Goal: Task Accomplishment & Management: Complete application form

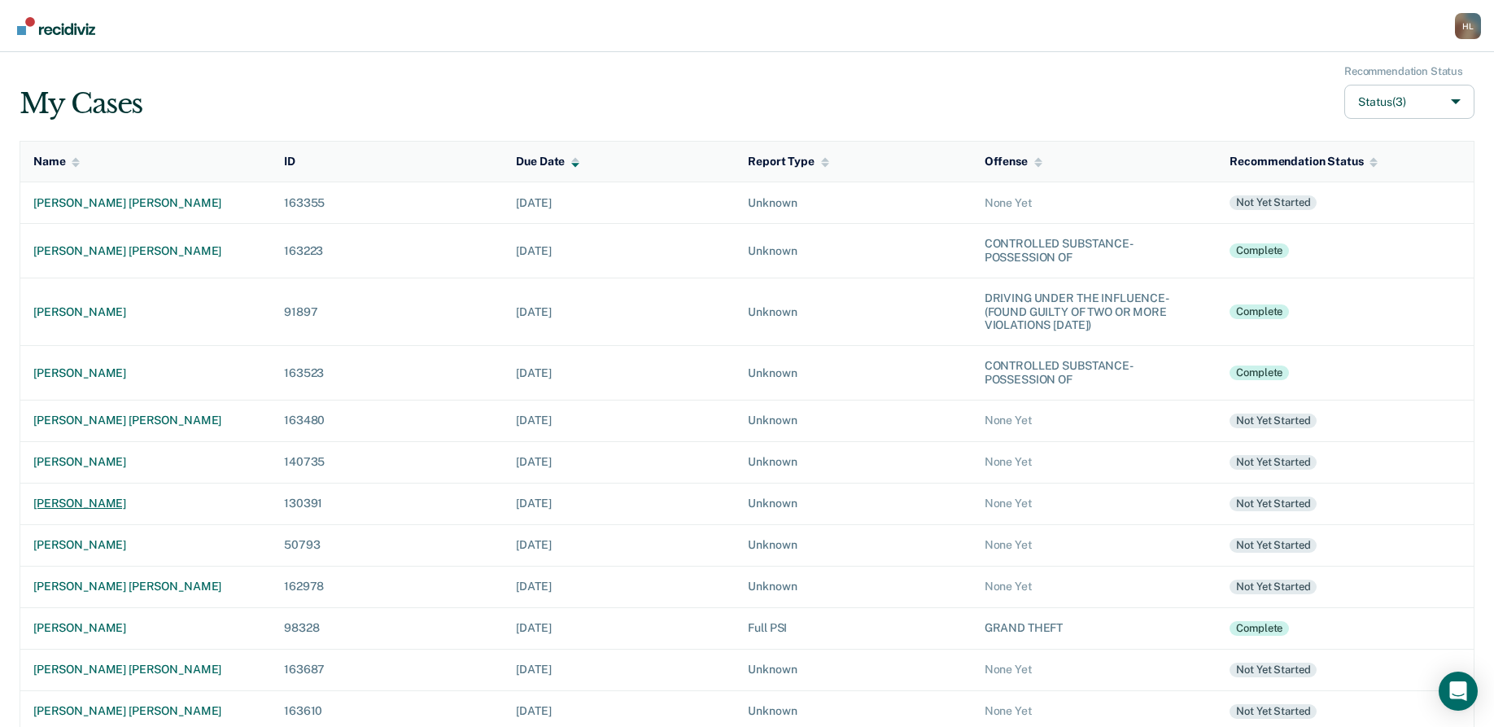
click at [120, 506] on div "[PERSON_NAME]" at bounding box center [145, 503] width 225 height 14
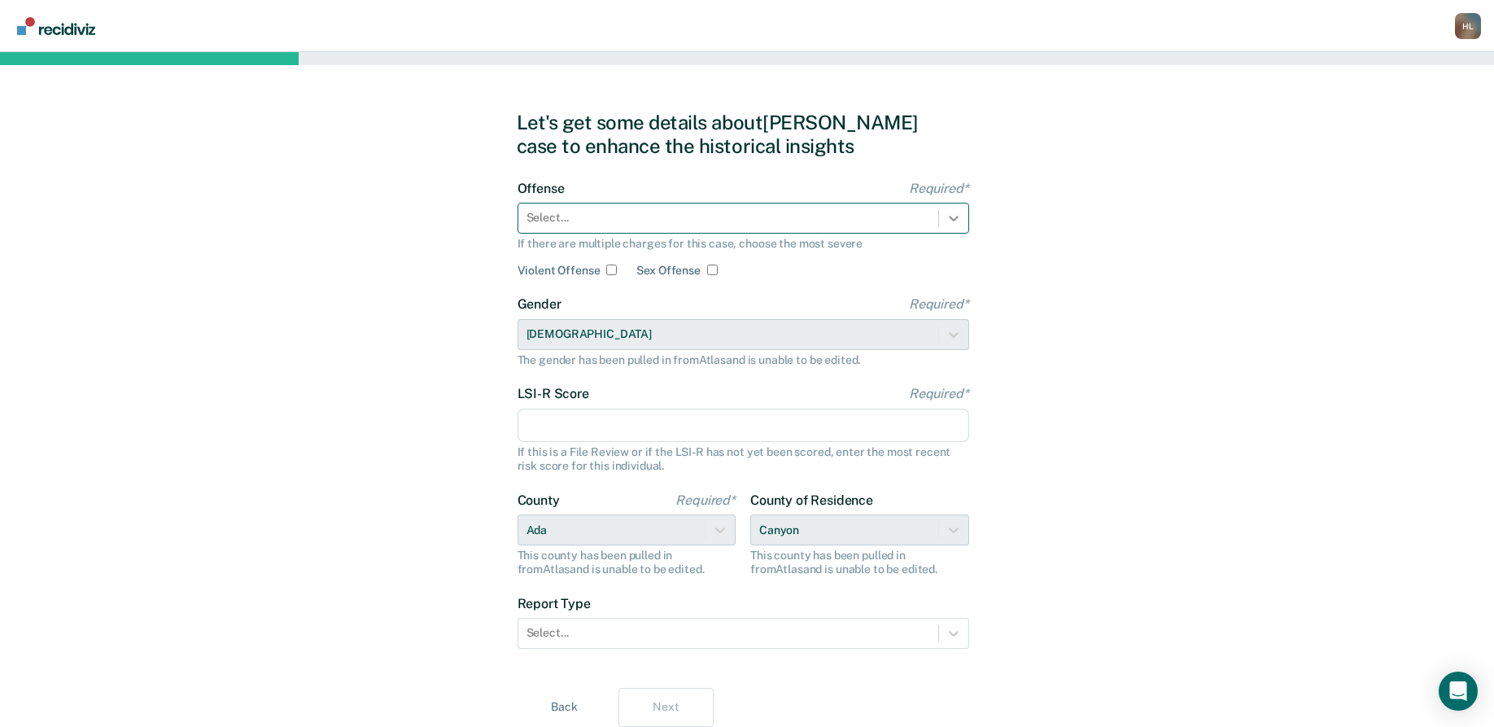
click at [951, 215] on icon at bounding box center [954, 218] width 16 height 16
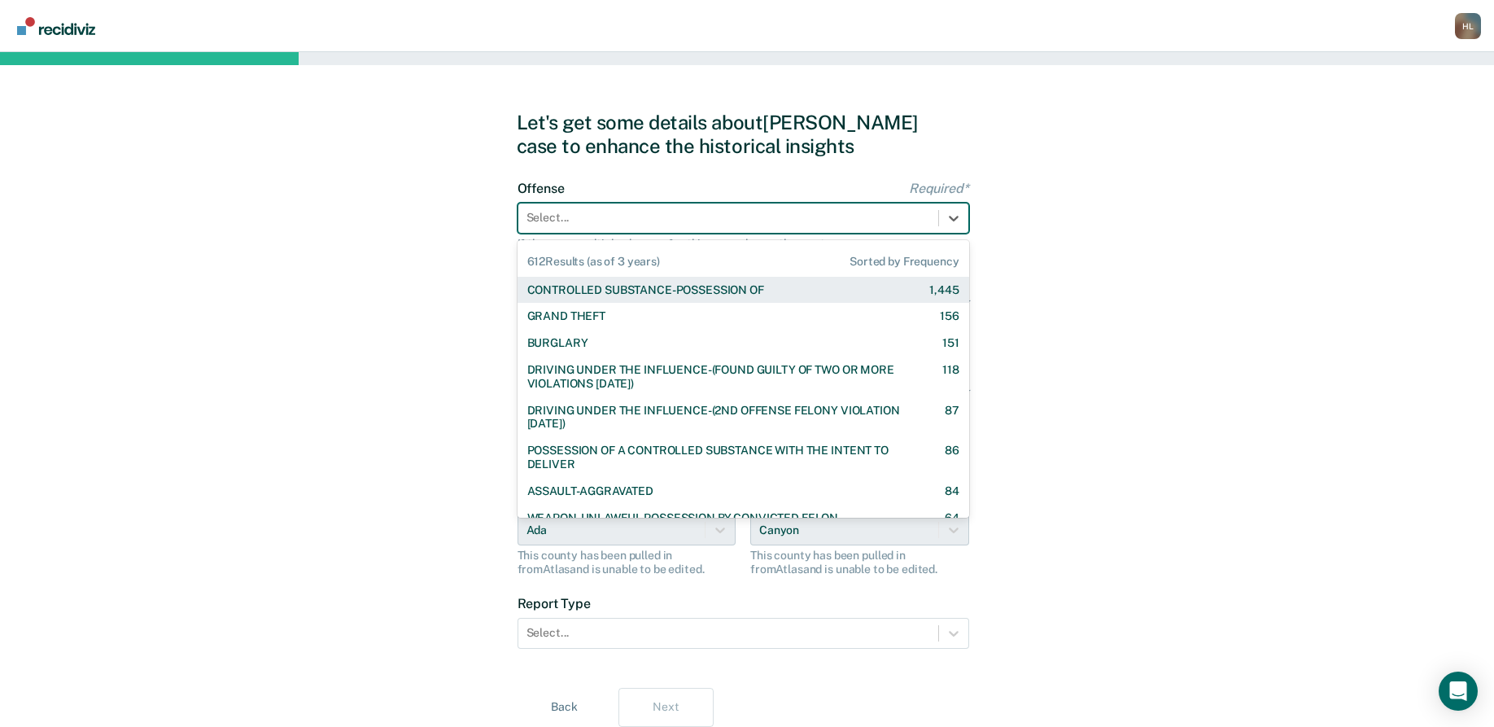
click at [740, 288] on div "CONTROLLED SUBSTANCE-POSSESSION OF" at bounding box center [645, 290] width 237 height 14
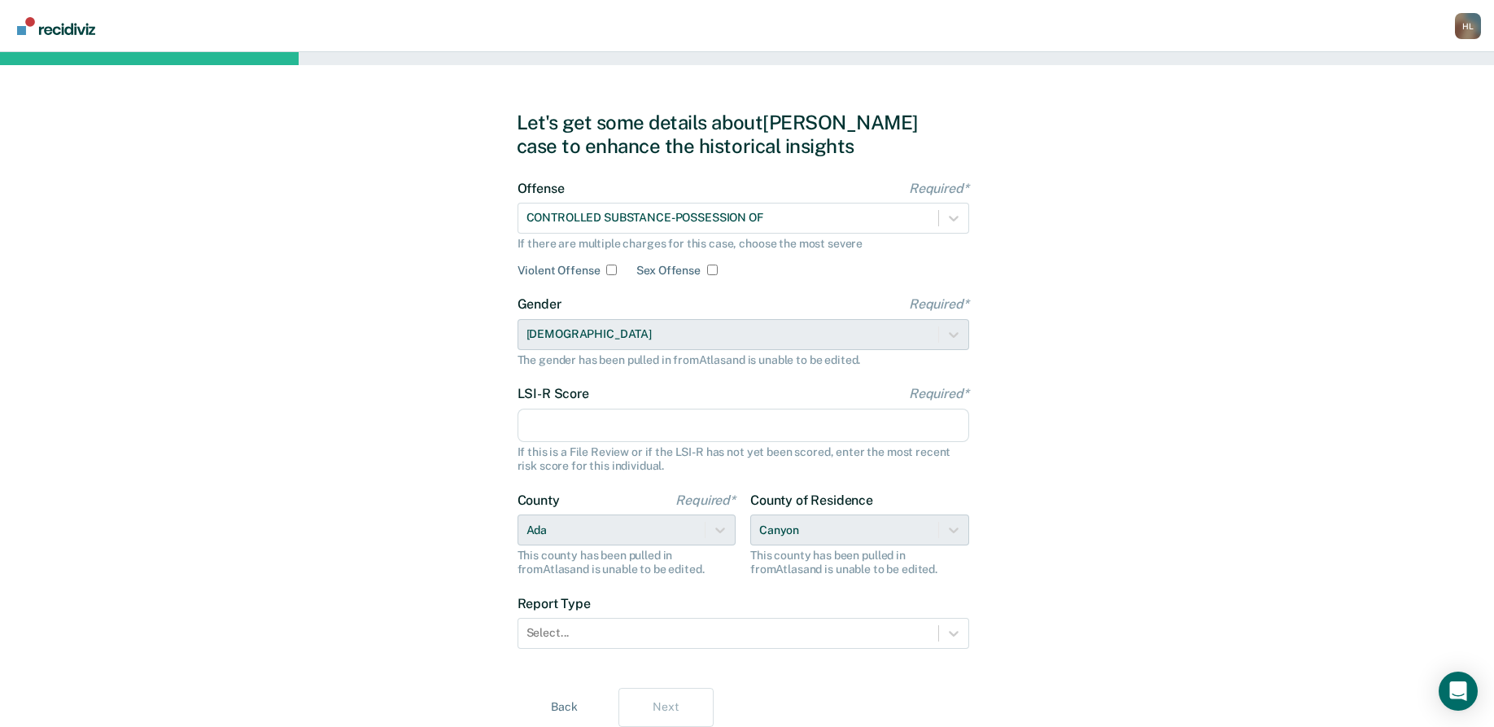
click at [727, 428] on input "LSI-R Score Required*" at bounding box center [744, 425] width 452 height 34
type input "37"
click at [950, 526] on div "County of [GEOGRAPHIC_DATA] This county has been pulled in from [GEOGRAPHIC_DAT…" at bounding box center [859, 534] width 219 height 84
click at [951, 635] on div "Select..." at bounding box center [744, 633] width 452 height 31
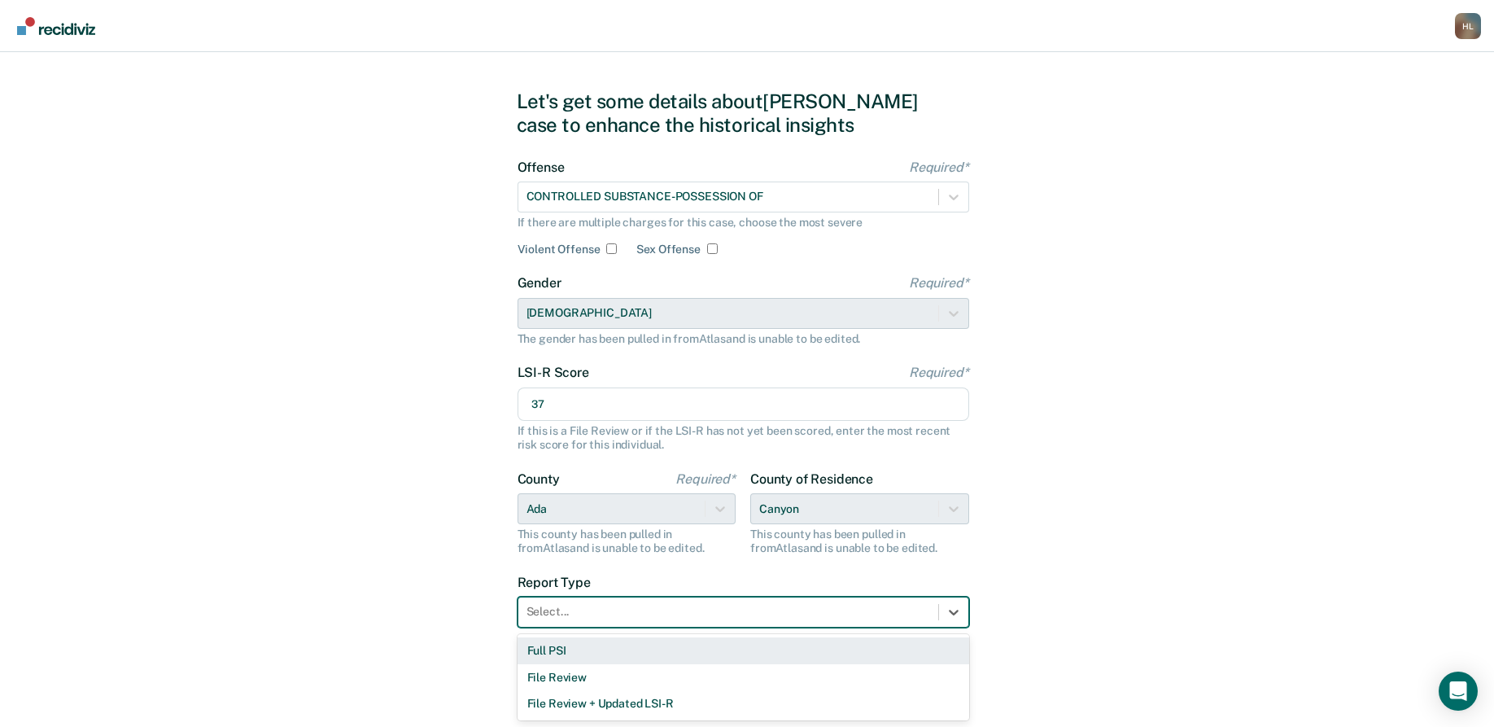
click at [811, 643] on div "Full PSI" at bounding box center [744, 650] width 452 height 27
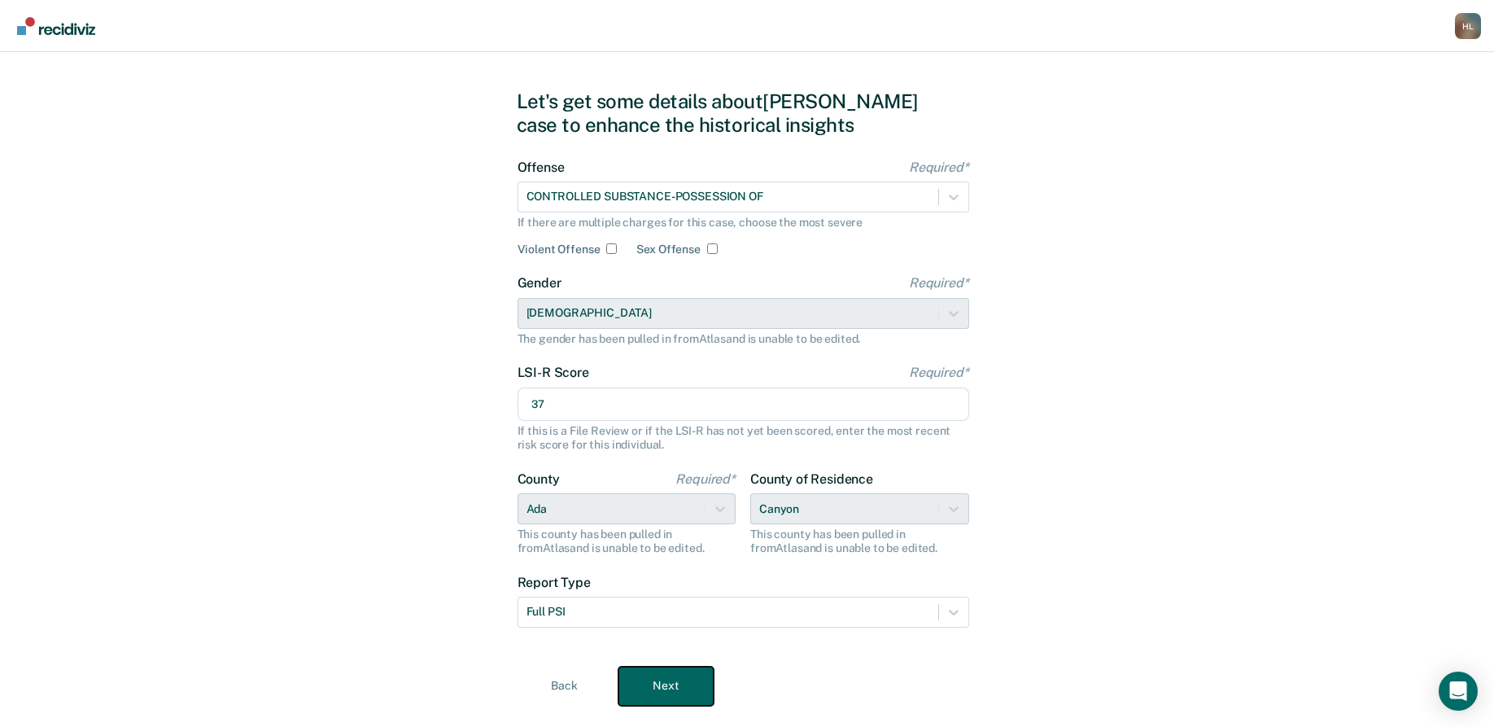
click at [676, 684] on button "Next" at bounding box center [665, 685] width 95 height 39
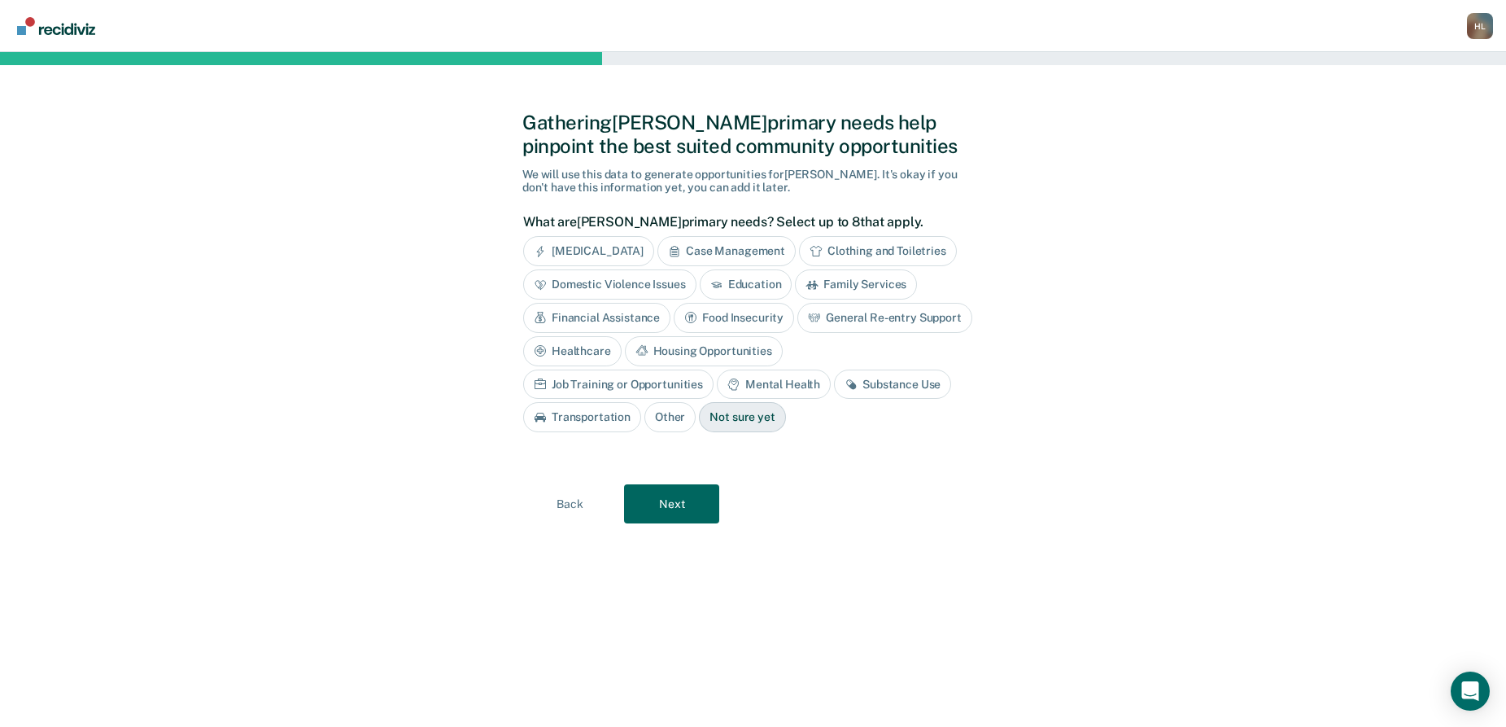
click at [714, 369] on div "Job Training or Opportunities" at bounding box center [618, 384] width 190 height 30
click at [783, 383] on div "Mental Health" at bounding box center [793, 384] width 114 height 30
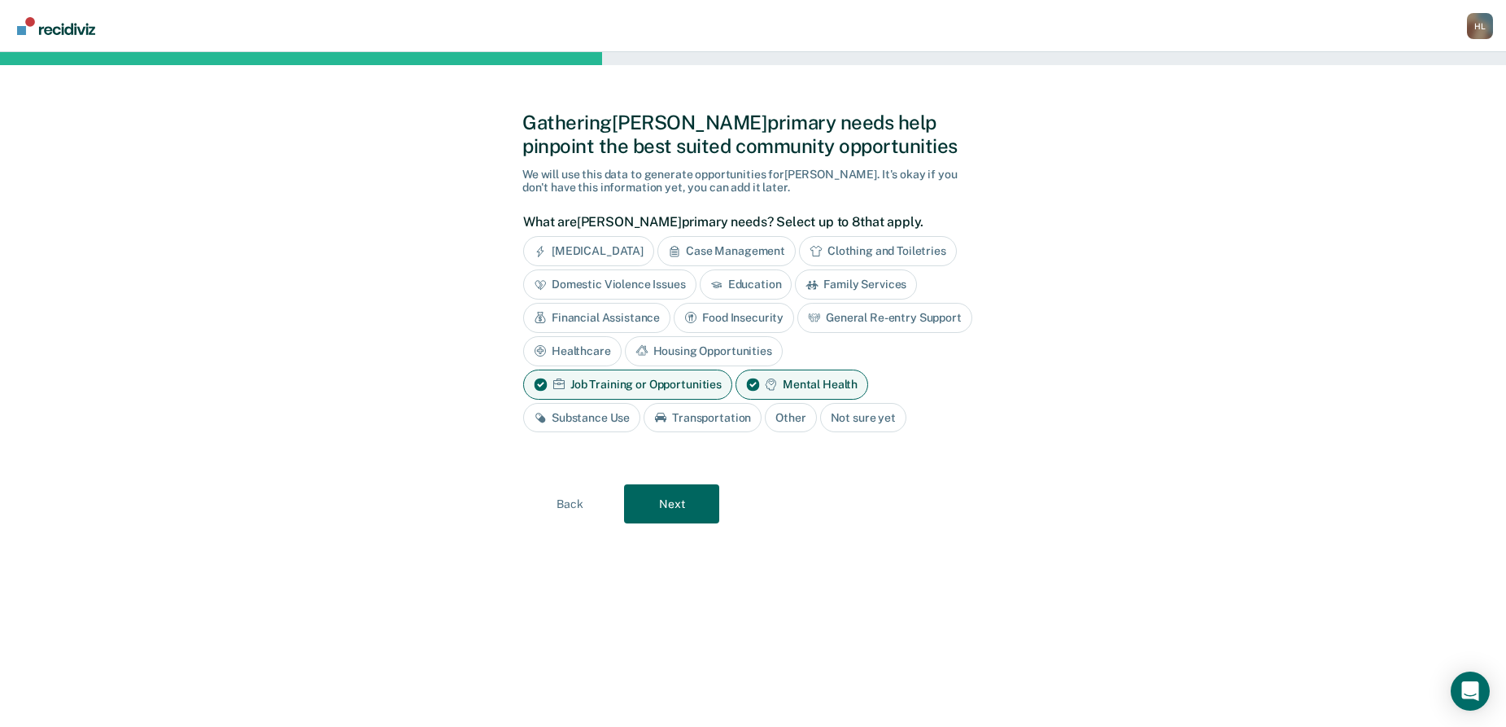
click at [596, 409] on div "Substance Use" at bounding box center [581, 418] width 117 height 30
click at [727, 425] on div "Transportation" at bounding box center [721, 418] width 118 height 30
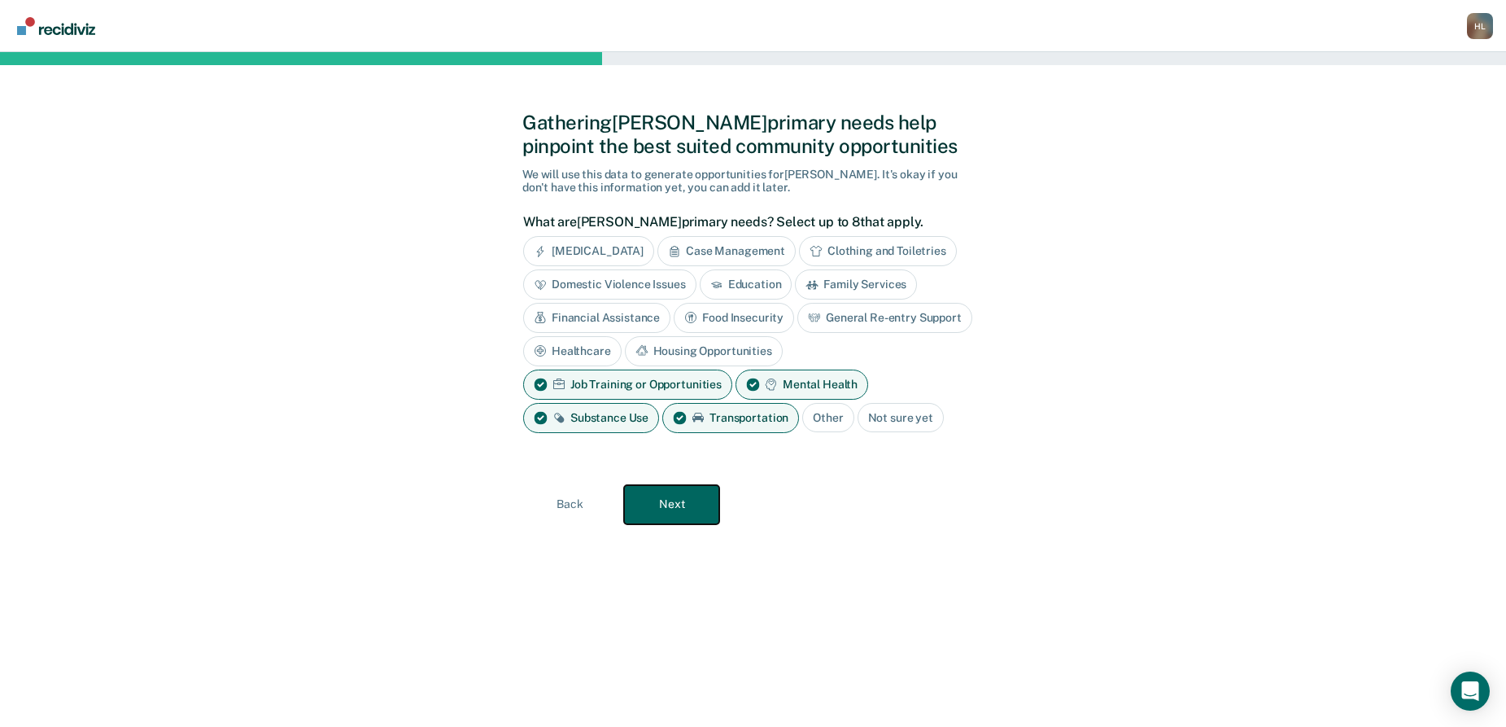
click at [666, 498] on button "Next" at bounding box center [671, 504] width 95 height 39
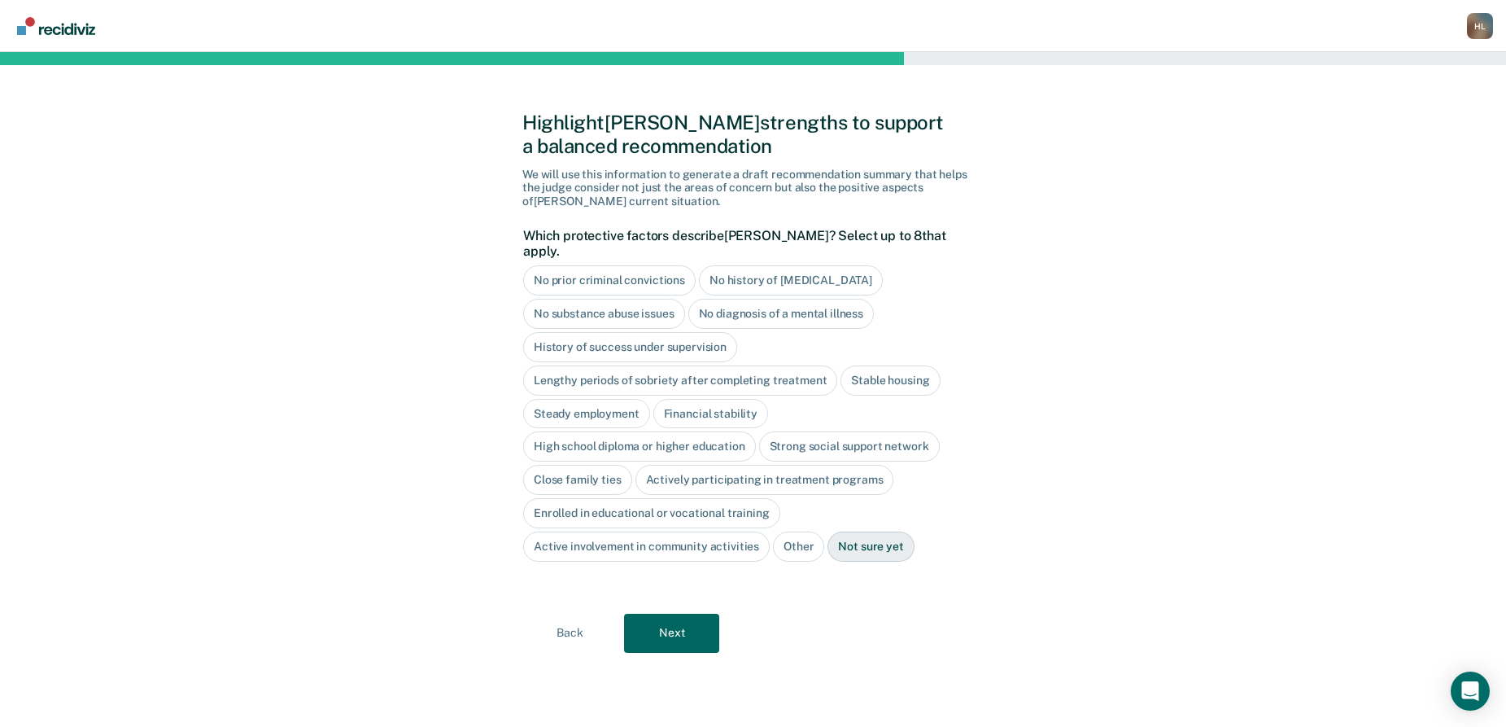
click at [560, 465] on div "Close family ties" at bounding box center [577, 480] width 109 height 30
click at [688, 614] on button "Next" at bounding box center [671, 633] width 95 height 39
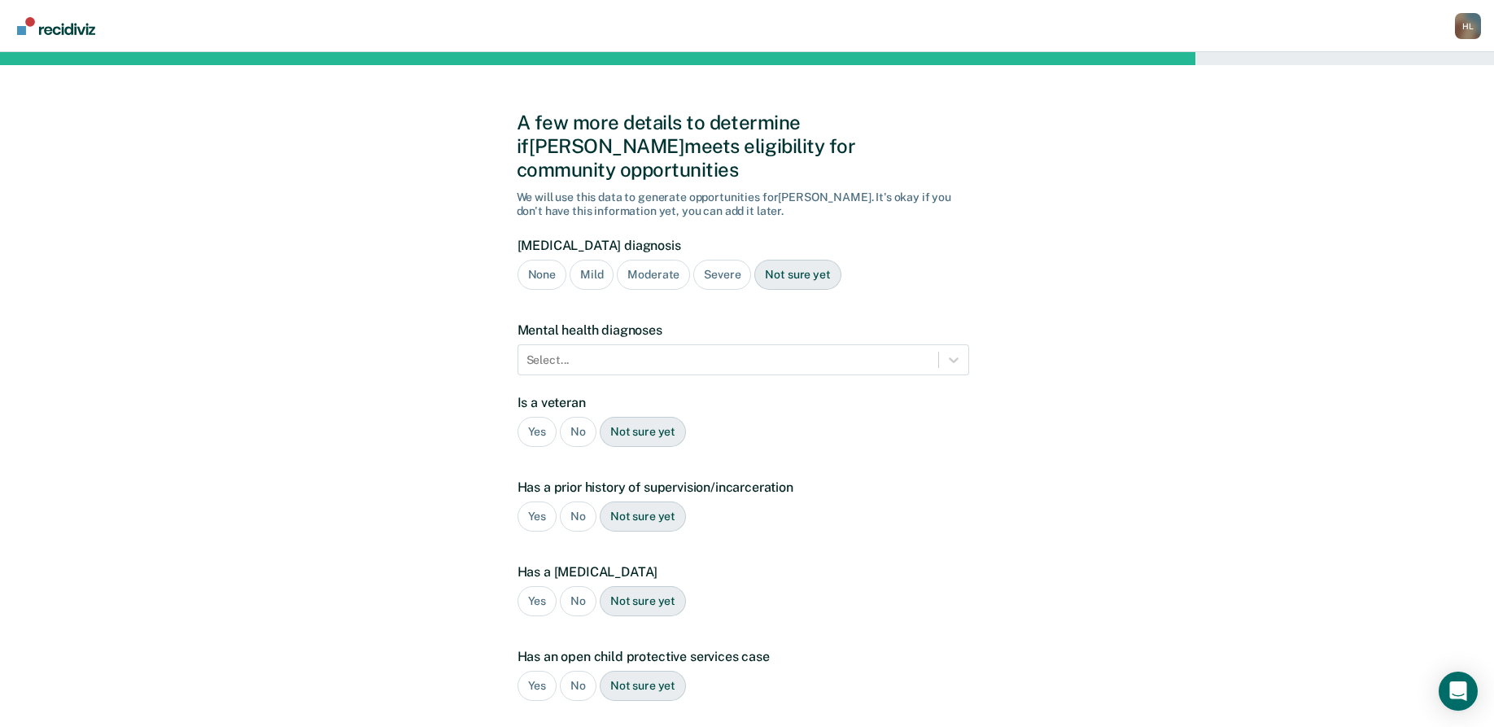
click at [656, 260] on div "Moderate" at bounding box center [653, 275] width 73 height 30
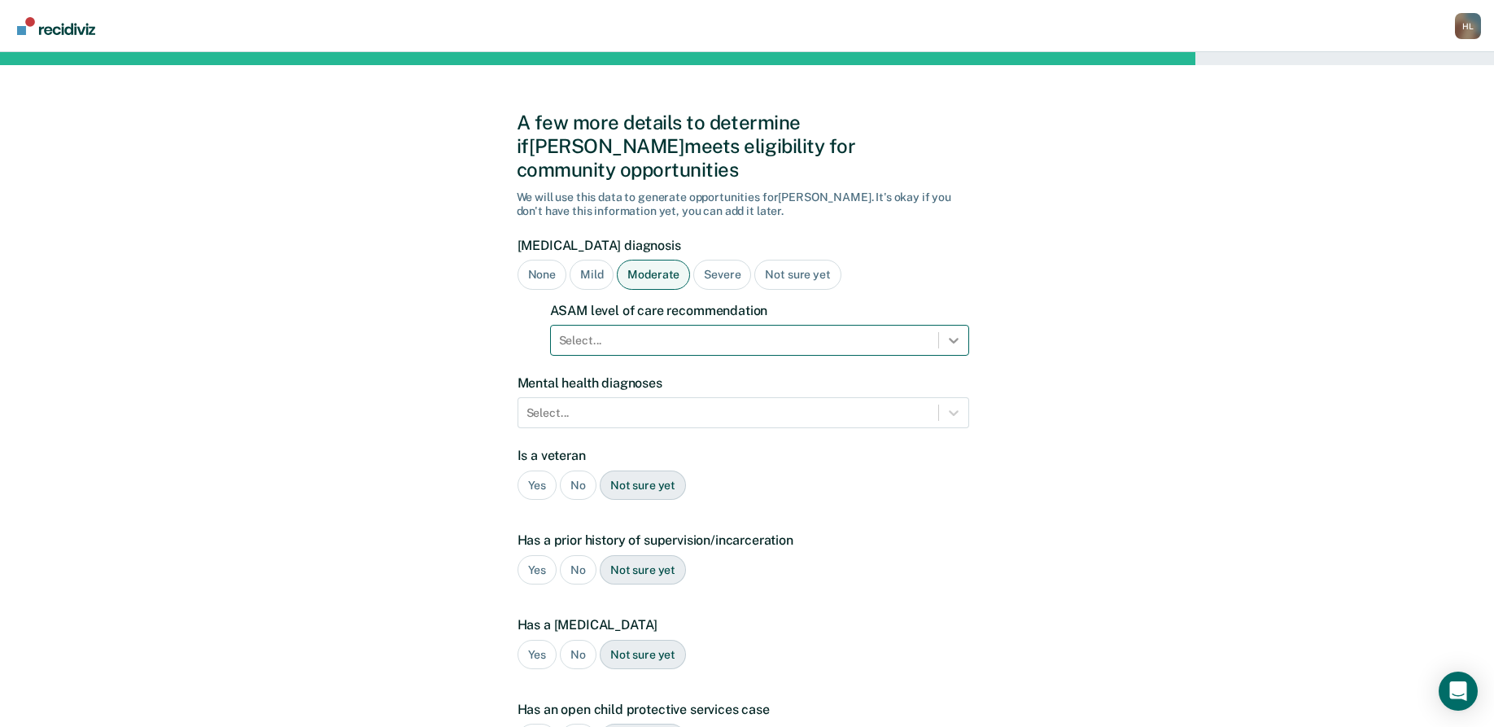
click at [954, 332] on icon at bounding box center [954, 340] width 16 height 16
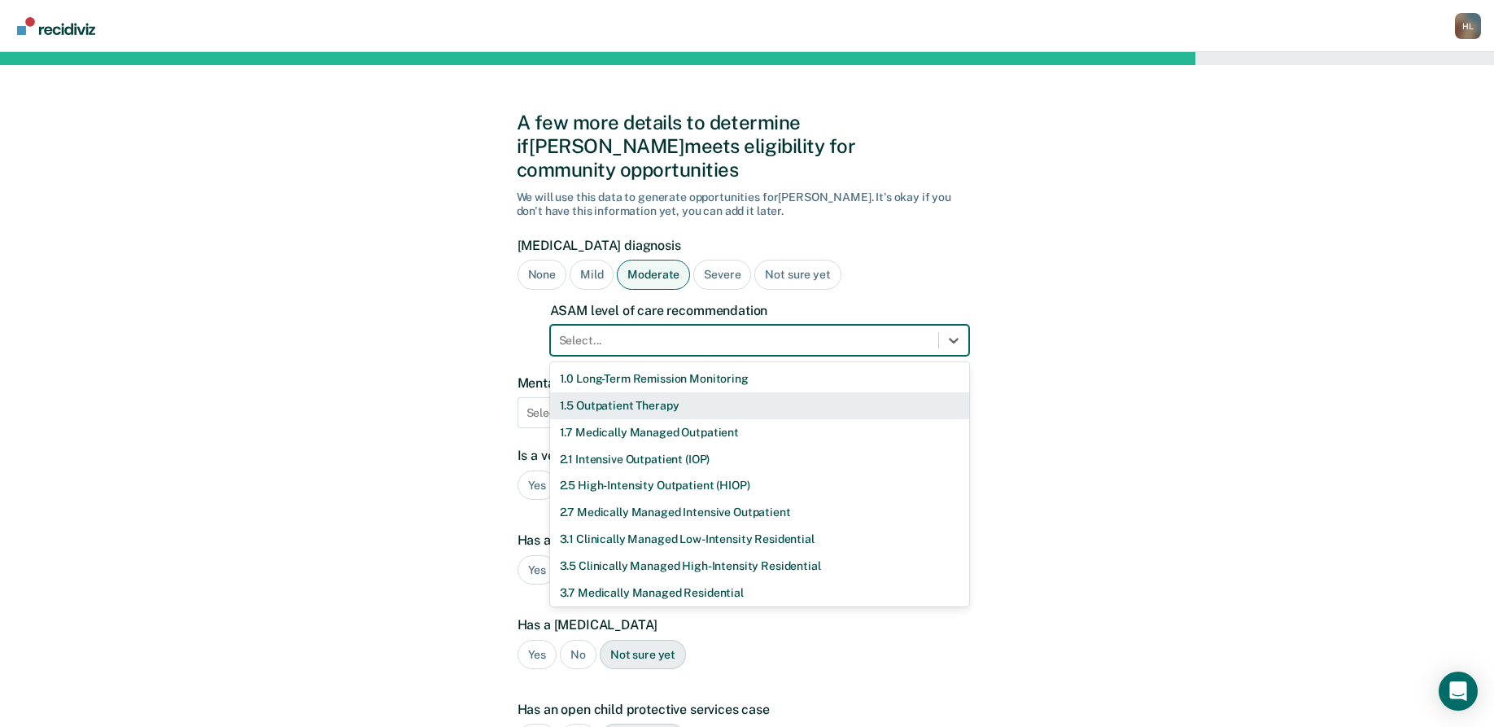
scroll to position [56, 0]
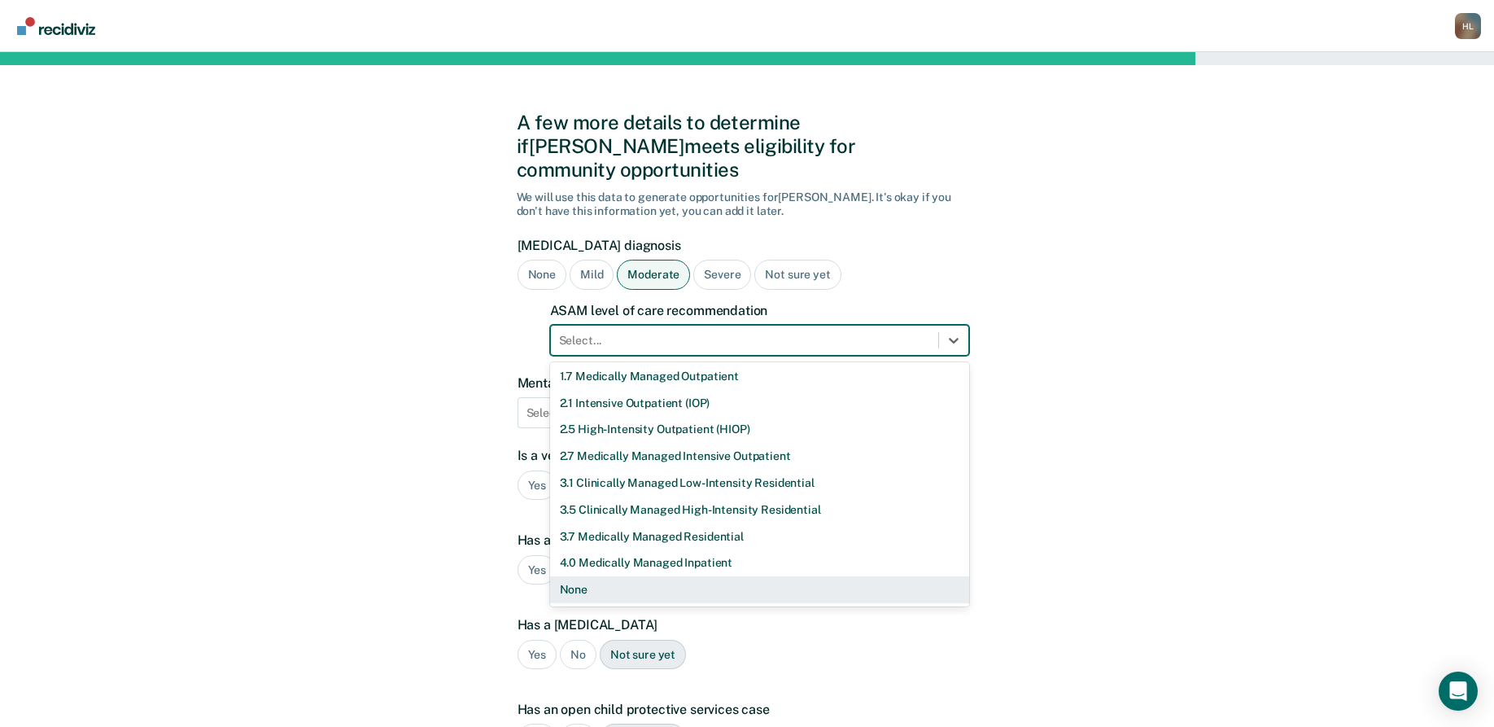
click at [633, 576] on div "None" at bounding box center [759, 589] width 419 height 27
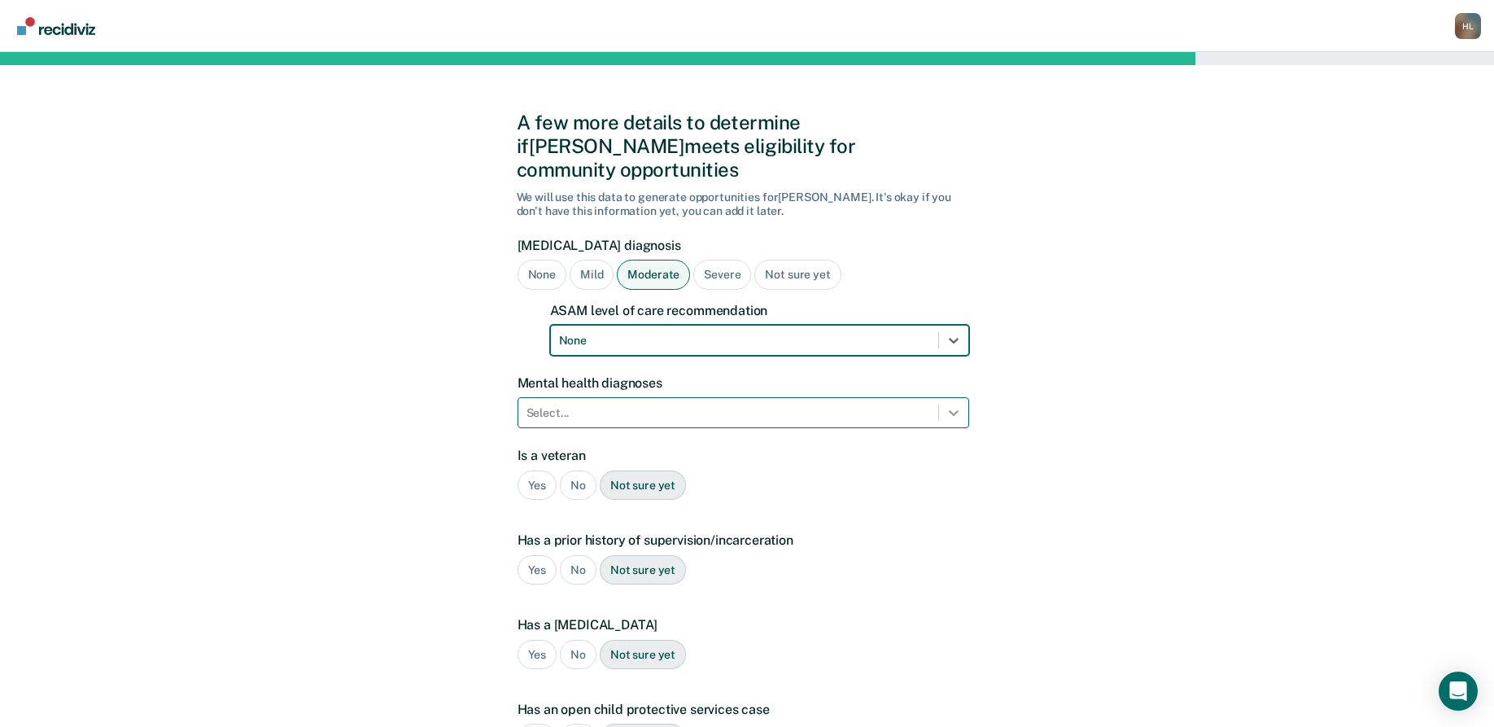
click at [950, 404] on icon at bounding box center [954, 412] width 16 height 16
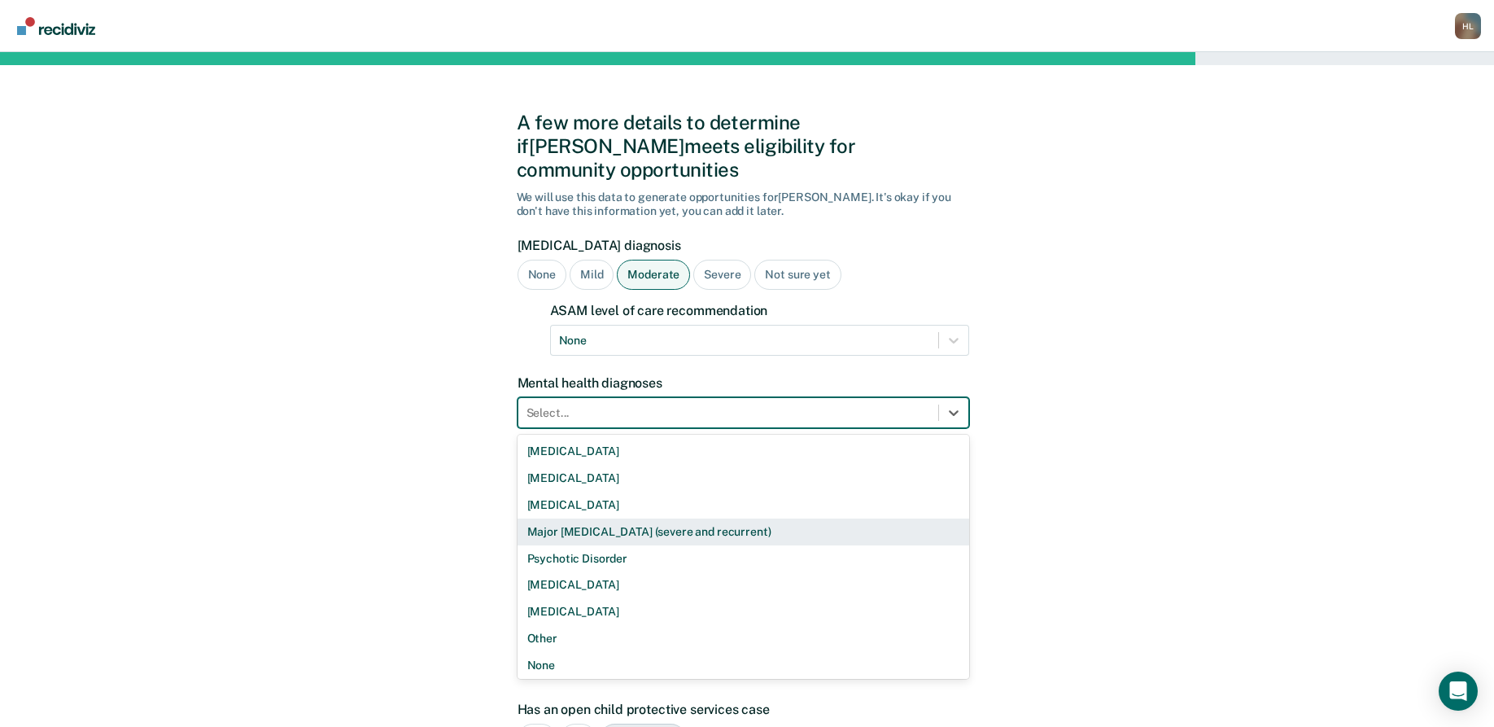
click at [647, 518] on div "Major [MEDICAL_DATA] (severe and recurrent)" at bounding box center [744, 531] width 452 height 27
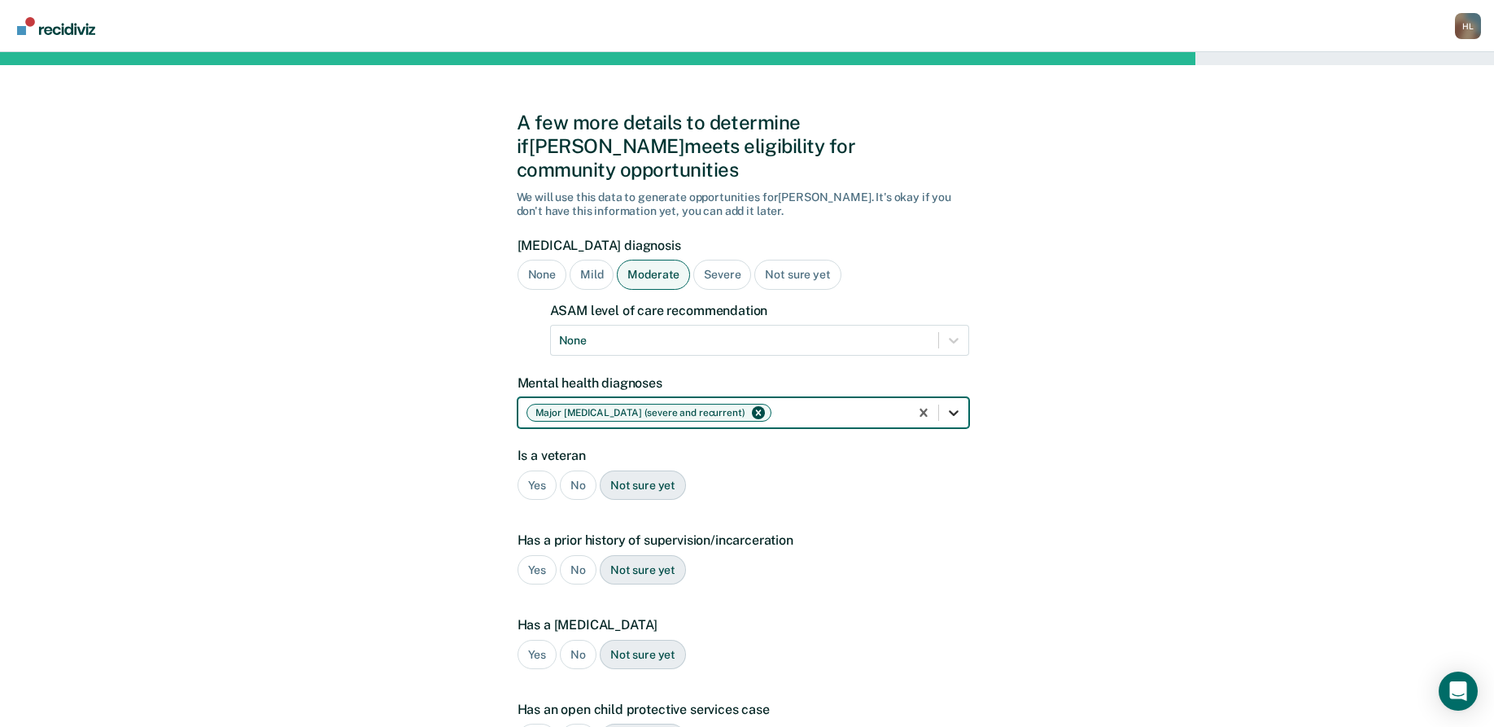
click at [951, 411] on icon at bounding box center [954, 414] width 10 height 6
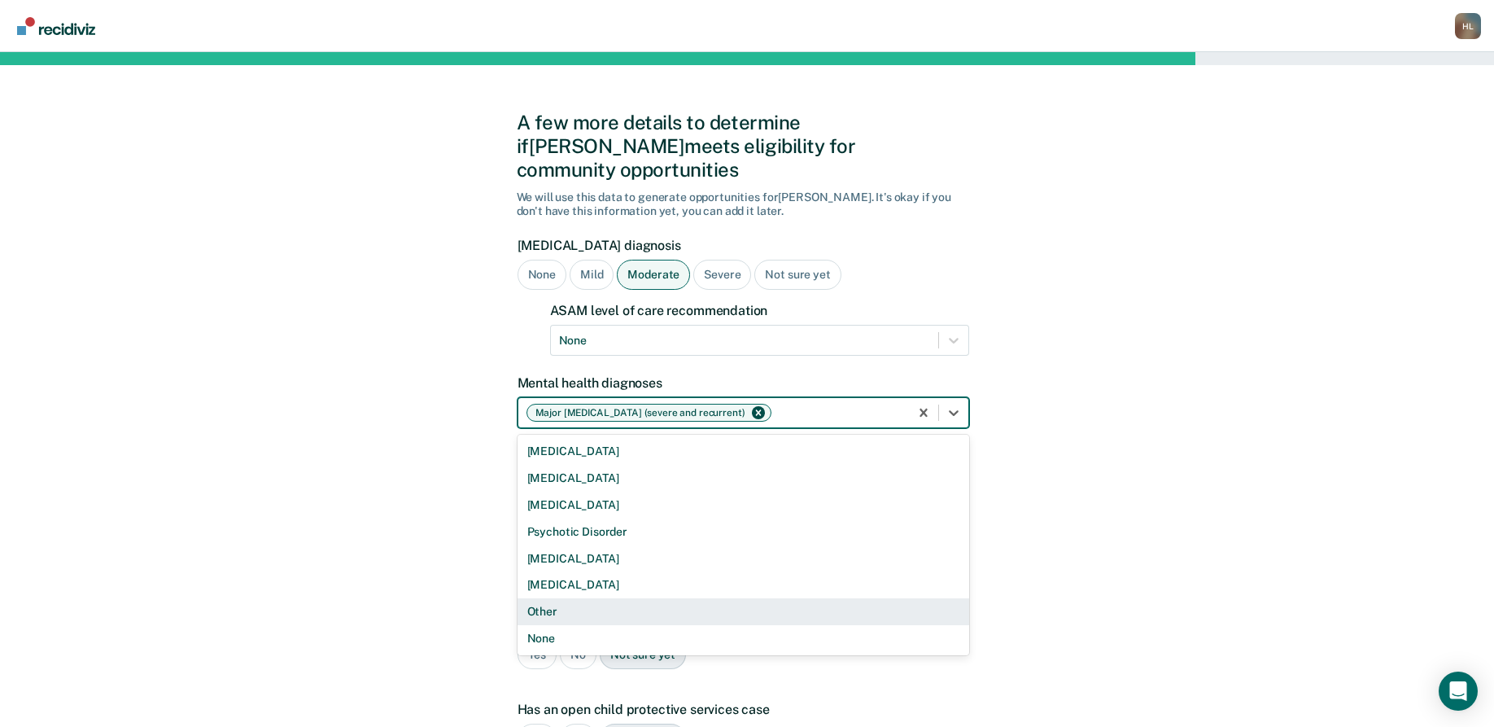
click at [589, 598] on div "Other" at bounding box center [744, 611] width 452 height 27
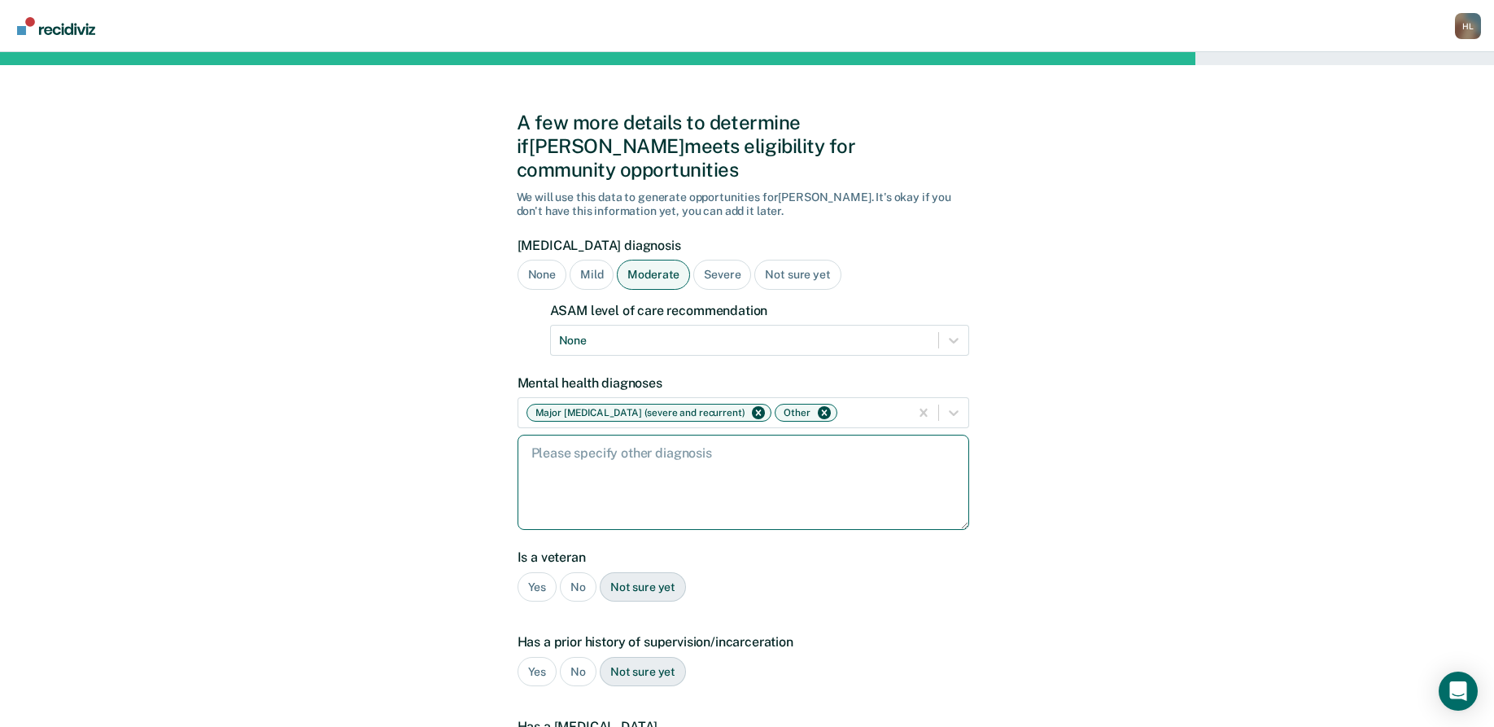
click at [691, 435] on textarea at bounding box center [744, 482] width 452 height 95
type textarea "[MEDICAL_DATA], [MEDICAL_DATA], anxiety"
click at [577, 572] on div "No" at bounding box center [578, 587] width 37 height 30
click at [535, 657] on div "Yes" at bounding box center [538, 672] width 40 height 30
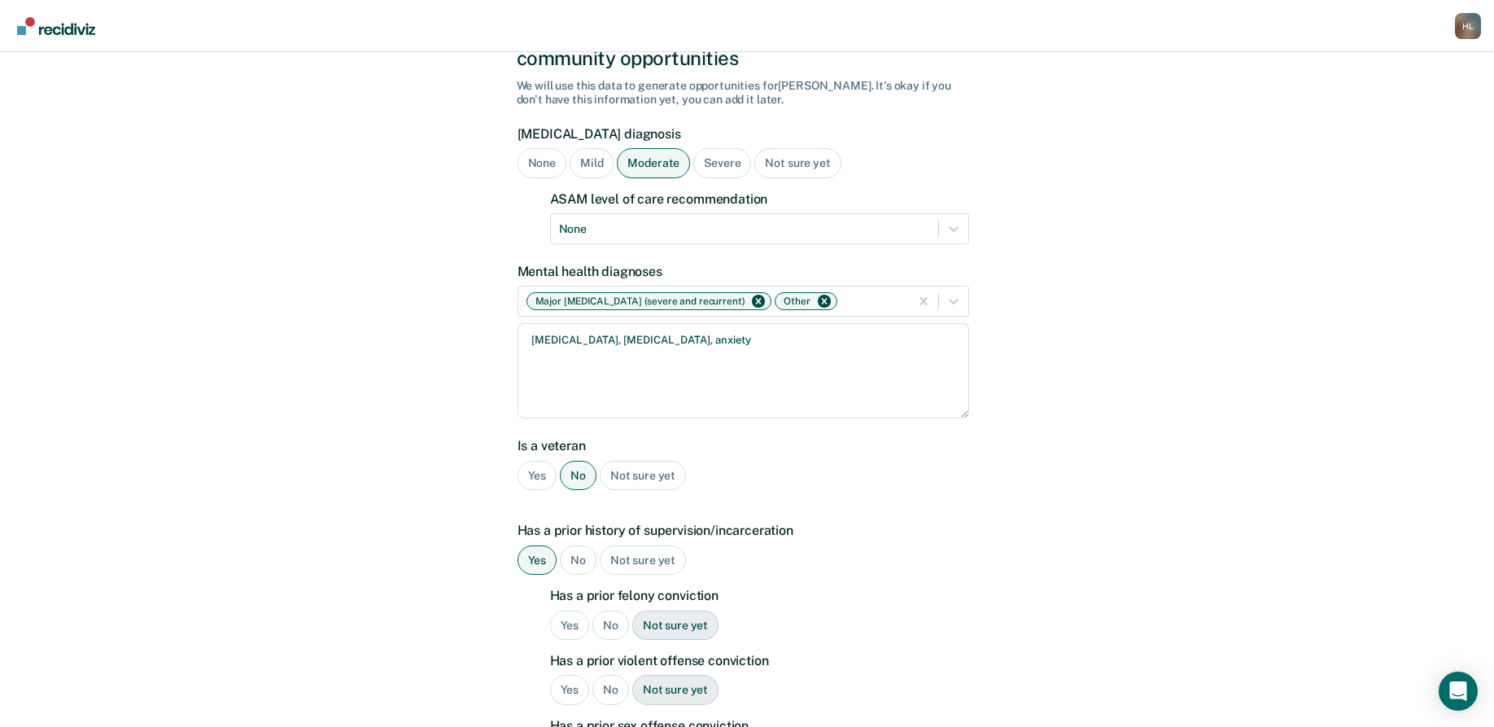
scroll to position [163, 0]
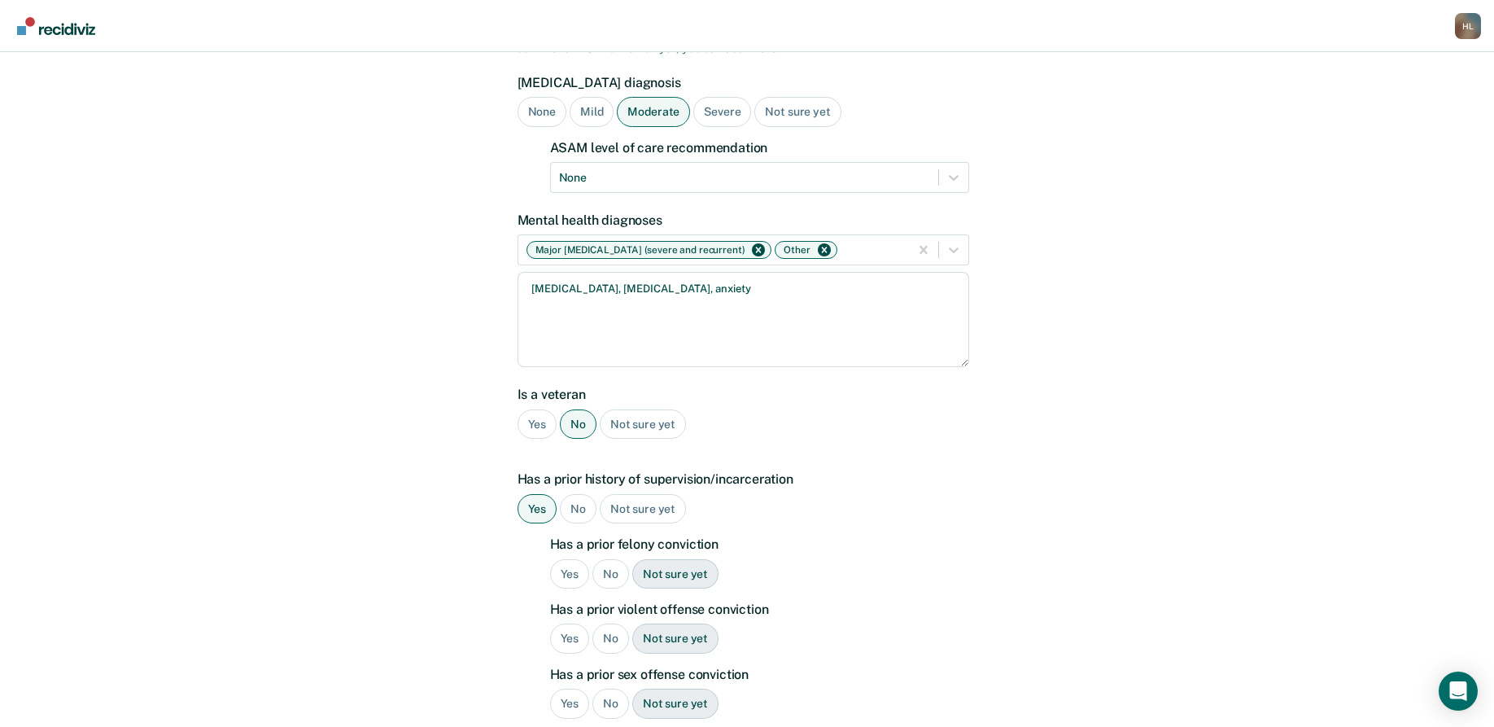
click at [575, 559] on div "Yes" at bounding box center [570, 574] width 40 height 30
click at [561, 623] on div "Yes" at bounding box center [570, 638] width 40 height 30
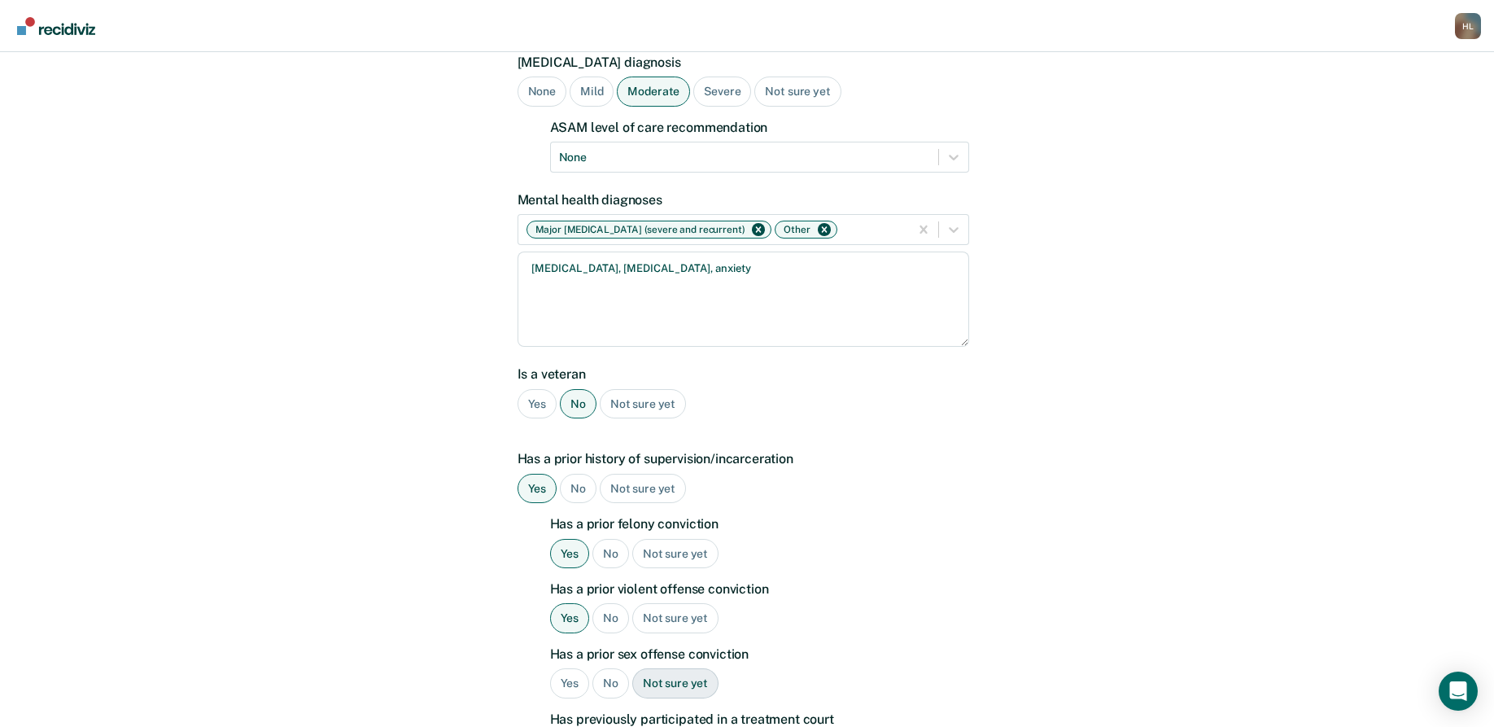
scroll to position [217, 0]
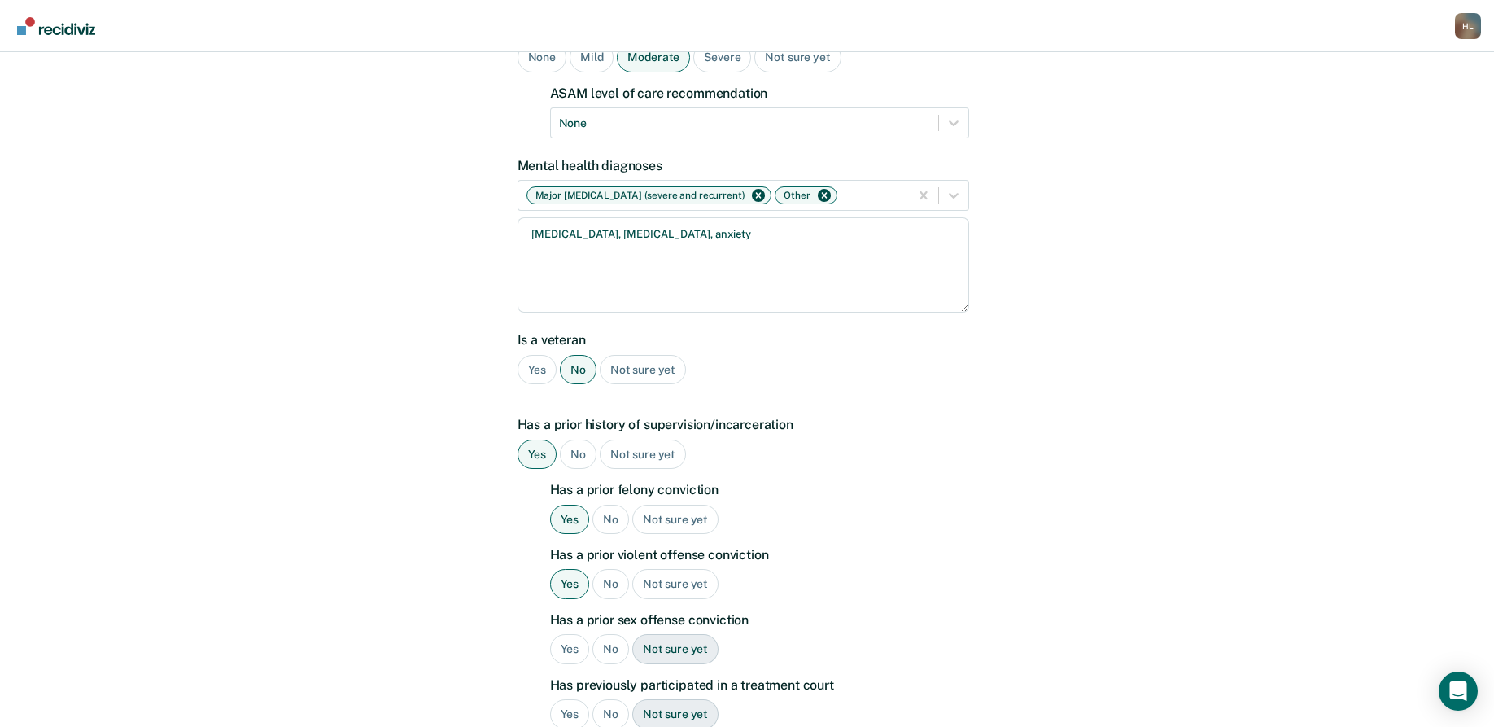
click at [564, 634] on div "Yes" at bounding box center [570, 649] width 40 height 30
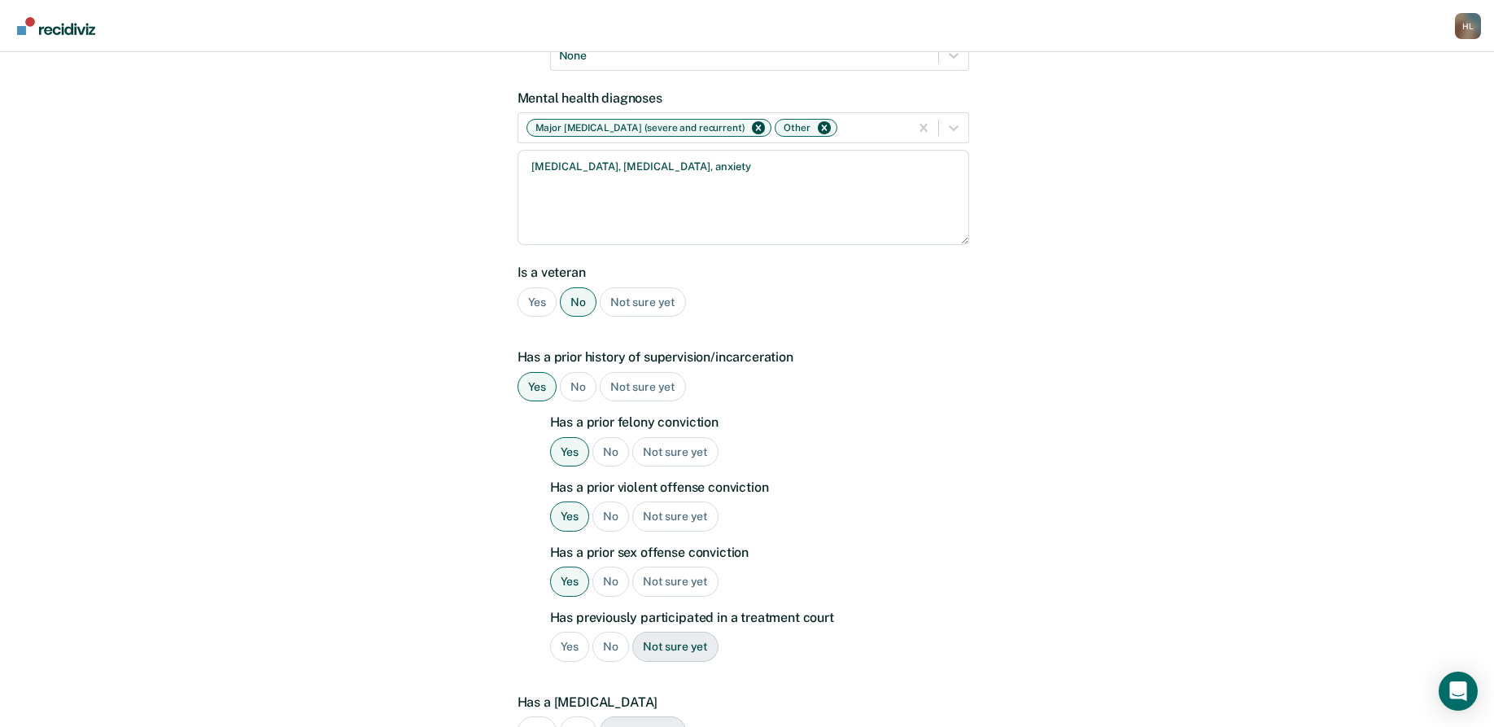
scroll to position [299, 0]
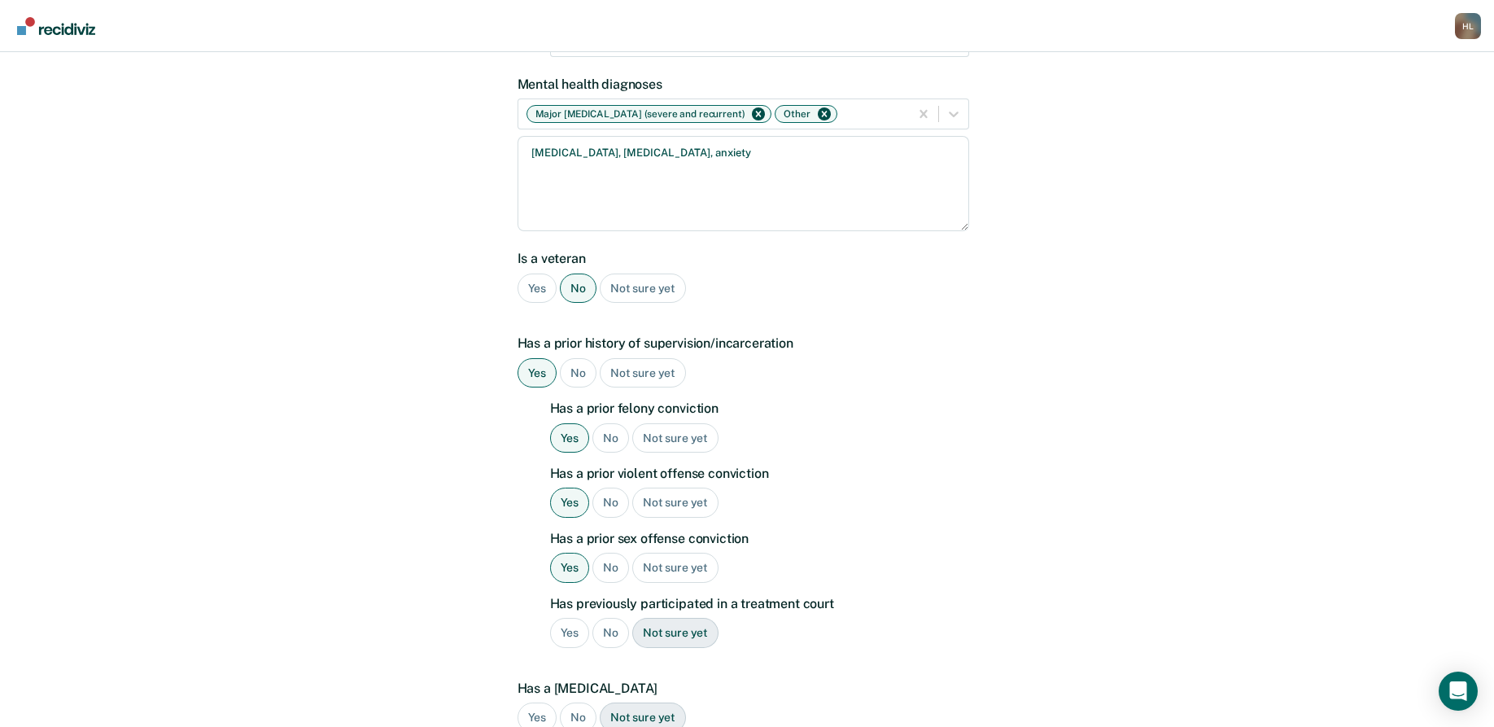
click at [601, 618] on div "No" at bounding box center [610, 633] width 37 height 30
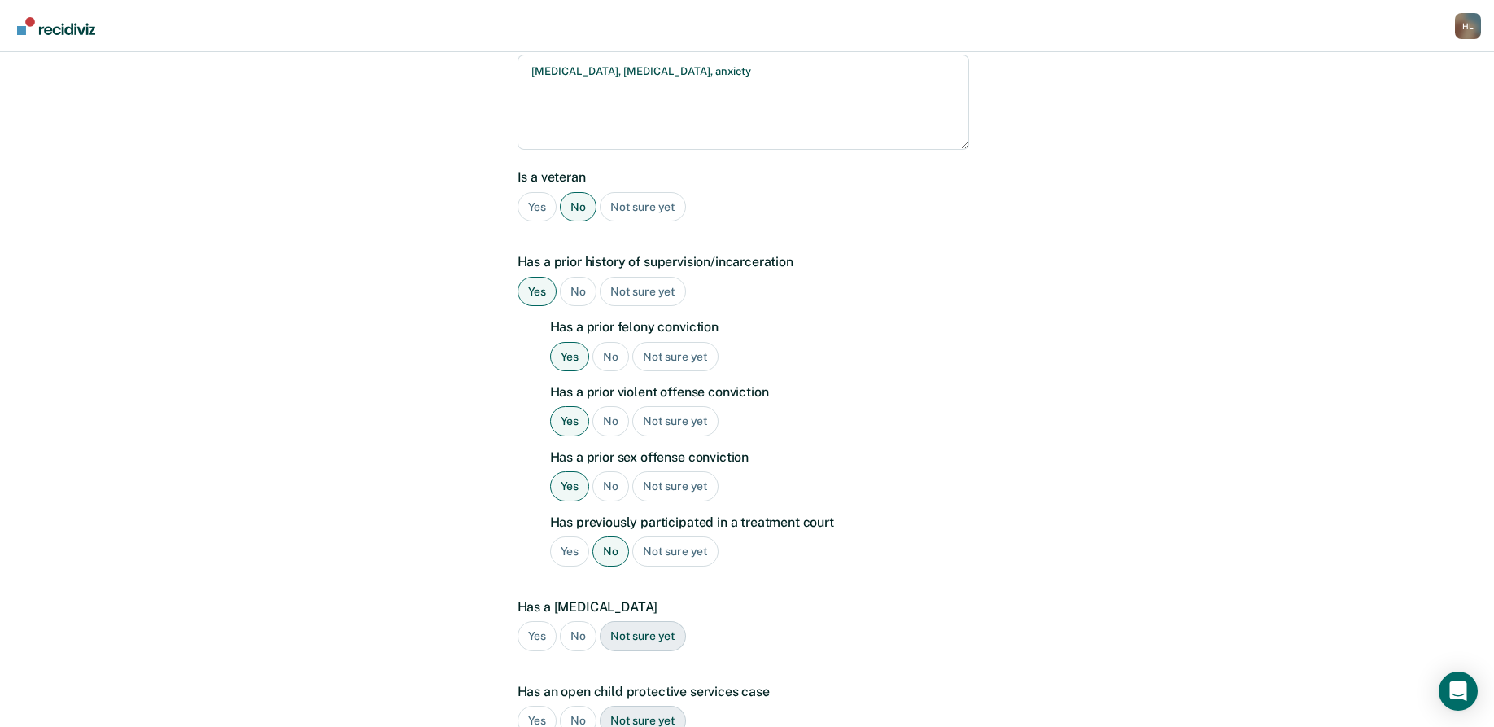
click at [583, 621] on div "No" at bounding box center [578, 636] width 37 height 30
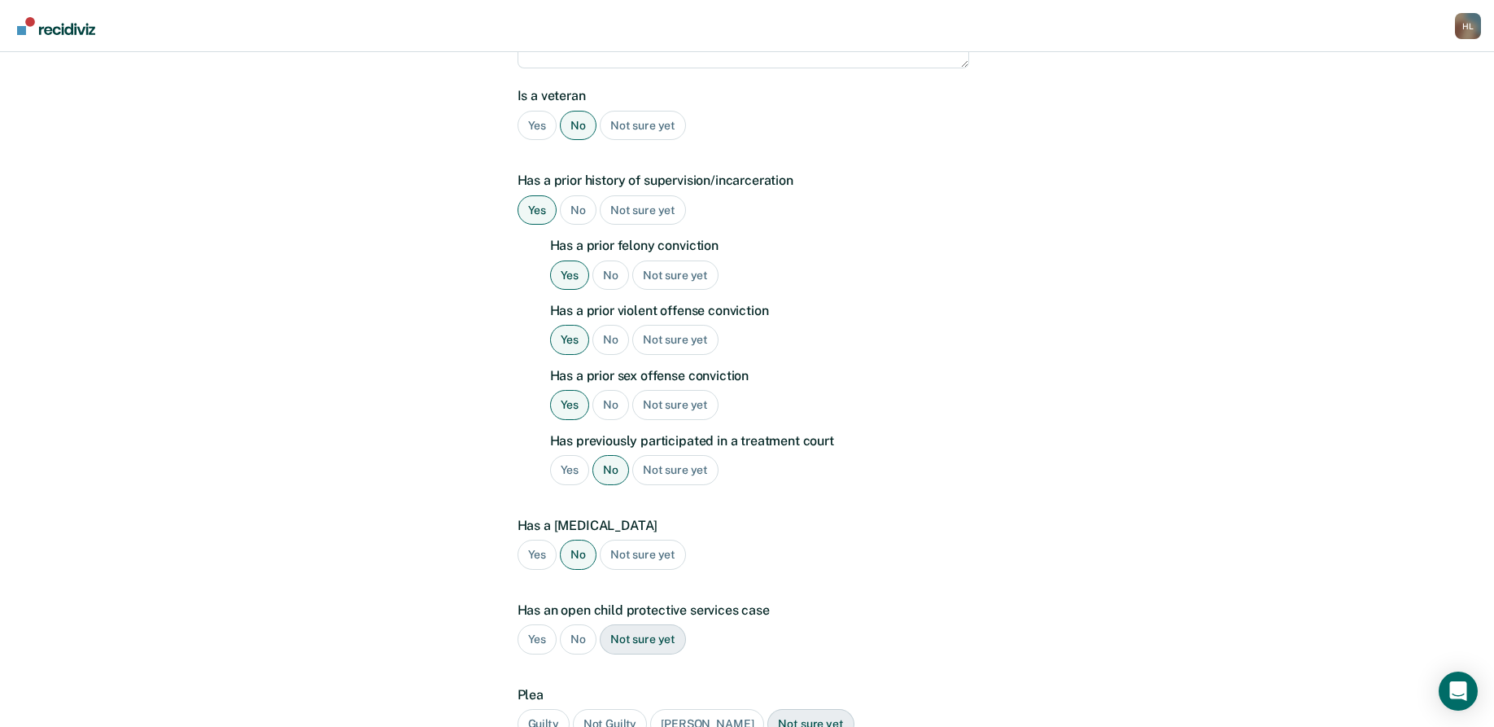
click at [583, 624] on div "No" at bounding box center [578, 639] width 37 height 30
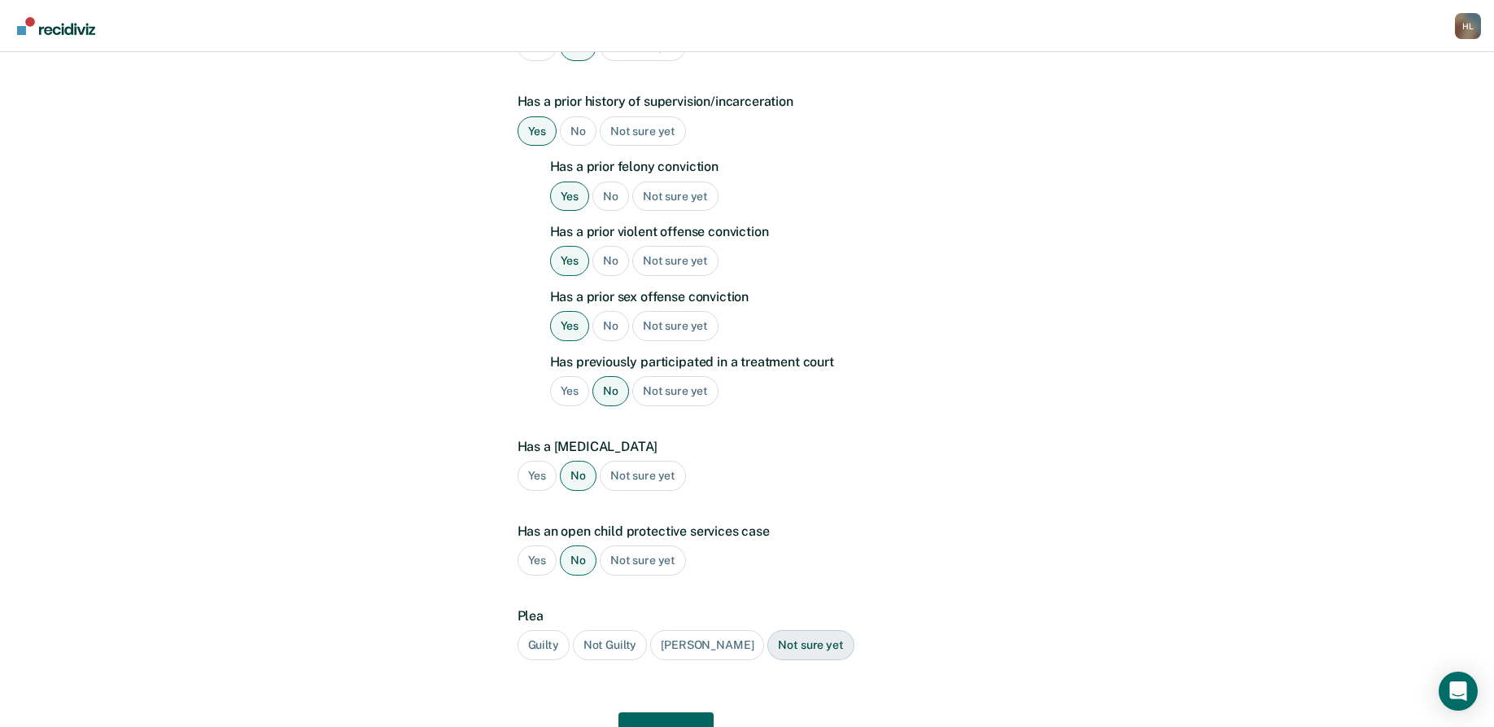
scroll to position [543, 0]
click at [533, 627] on div "Guilty" at bounding box center [544, 642] width 52 height 30
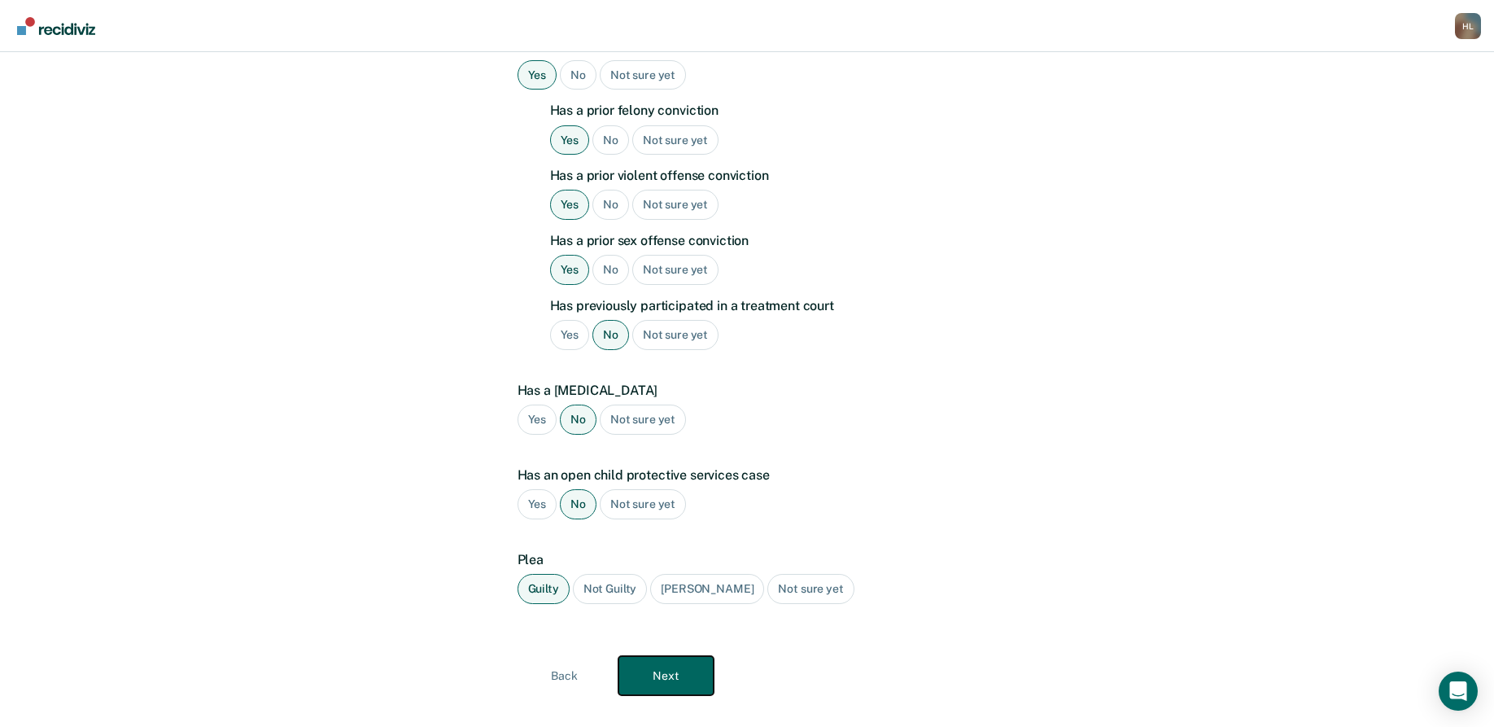
click at [656, 656] on button "Next" at bounding box center [665, 675] width 95 height 39
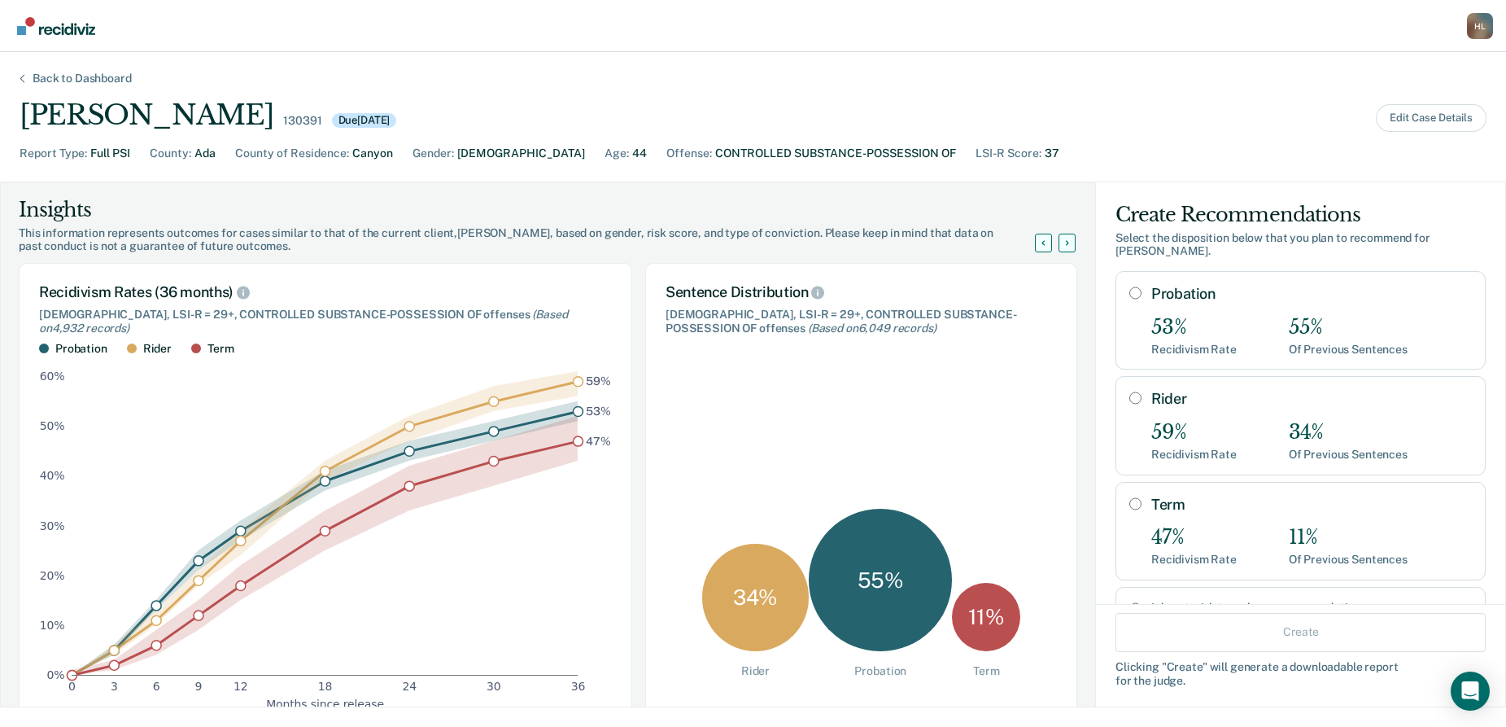
click at [1129, 504] on input "Term" at bounding box center [1135, 503] width 12 height 13
radio input "true"
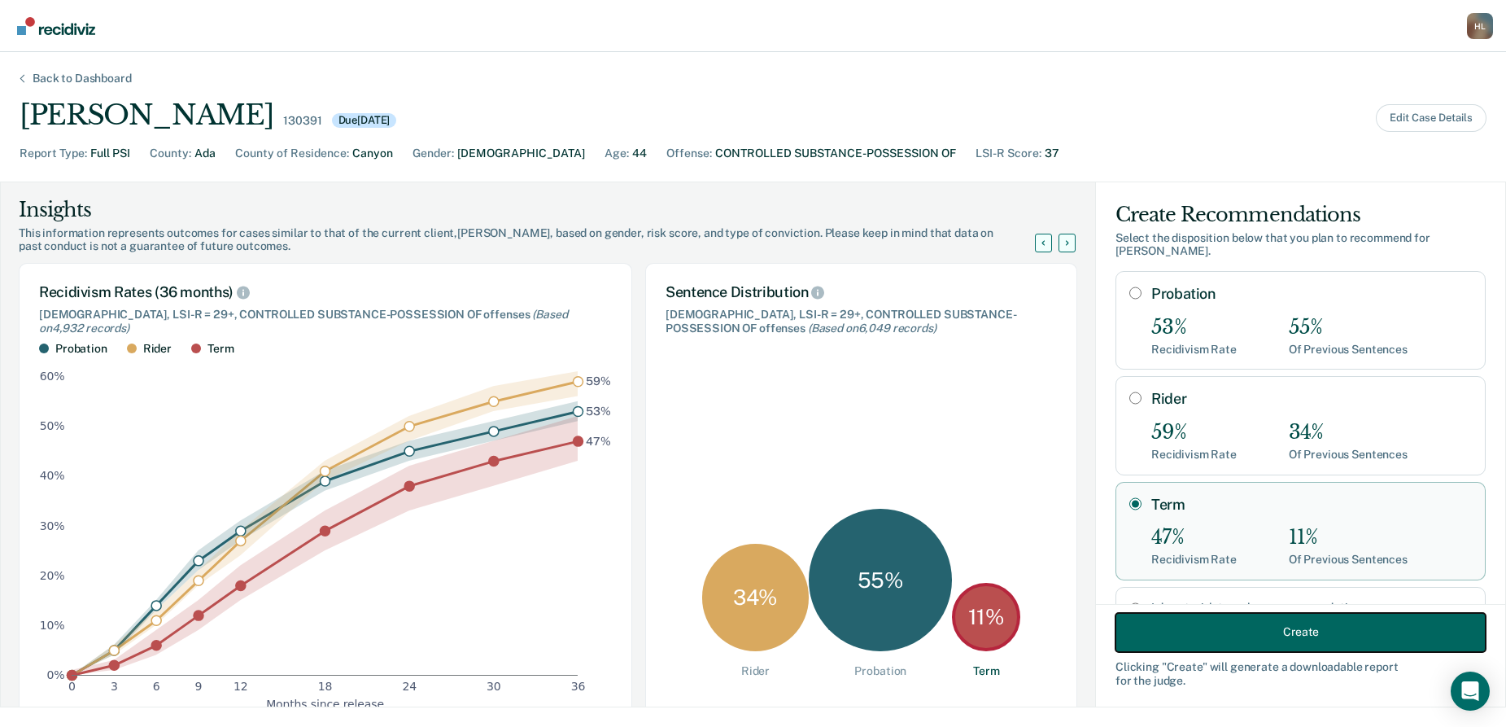
click at [1245, 630] on button "Create" at bounding box center [1301, 631] width 370 height 39
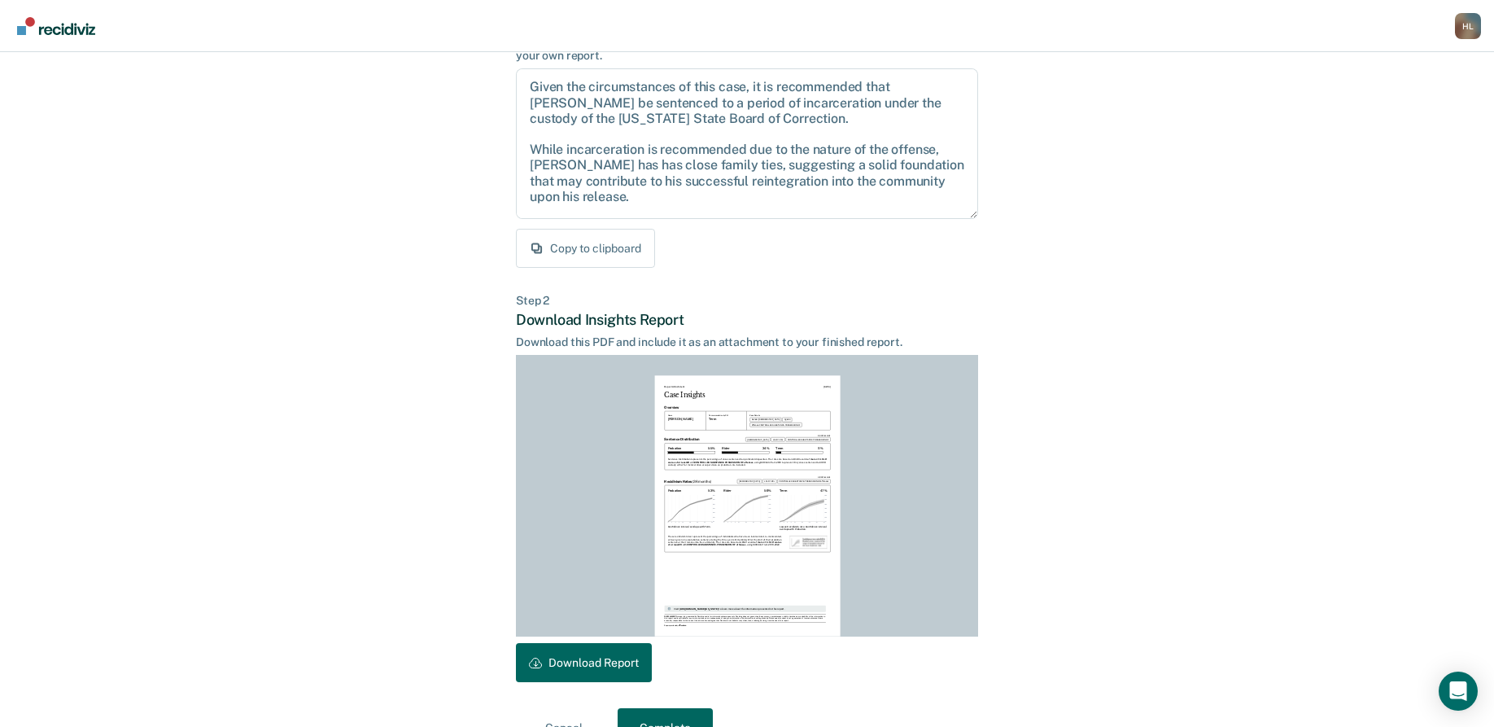
scroll to position [201, 0]
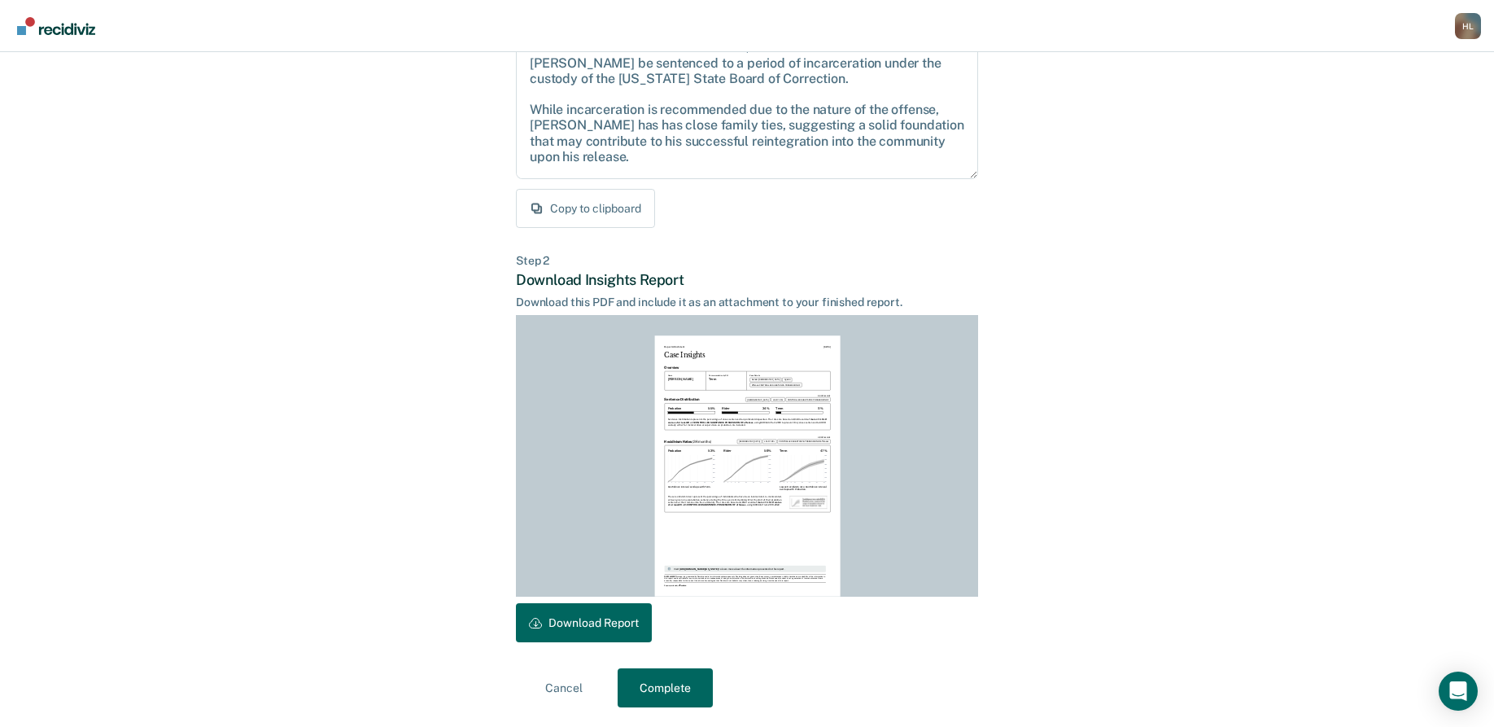
click at [602, 605] on div "Report Attachment [DATE] Case Insights Overview Name [PERSON_NAME] Recommendati…" at bounding box center [747, 466] width 462 height 282
click at [605, 610] on button "Download Report" at bounding box center [584, 622] width 136 height 39
click at [676, 697] on button "Complete" at bounding box center [665, 687] width 95 height 39
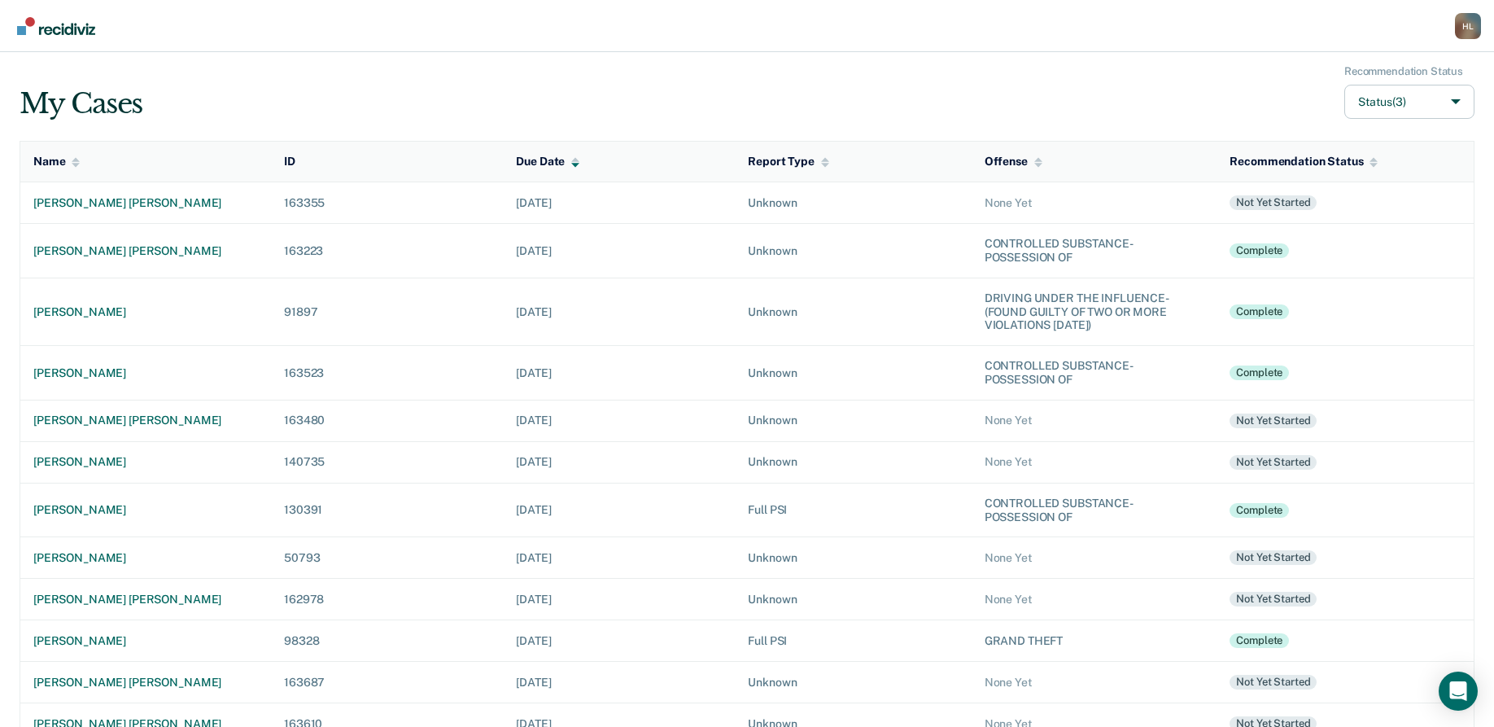
click at [1462, 24] on div "H L" at bounding box center [1468, 26] width 26 height 26
click at [1386, 104] on link "Log Out" at bounding box center [1400, 105] width 136 height 14
